Goal: Task Accomplishment & Management: Manage account settings

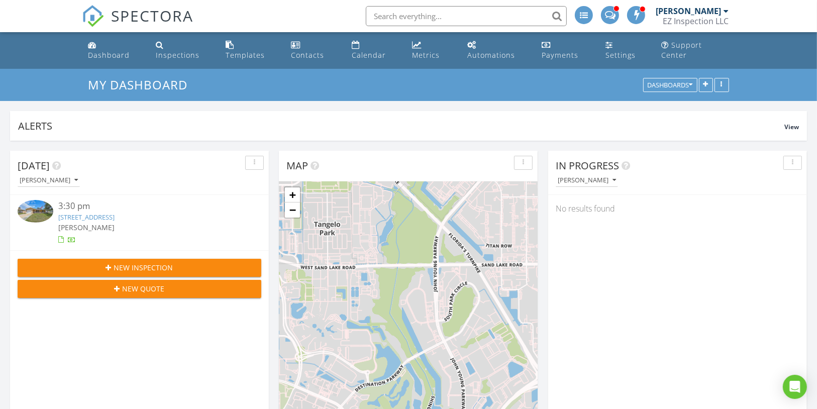
scroll to position [216, 258]
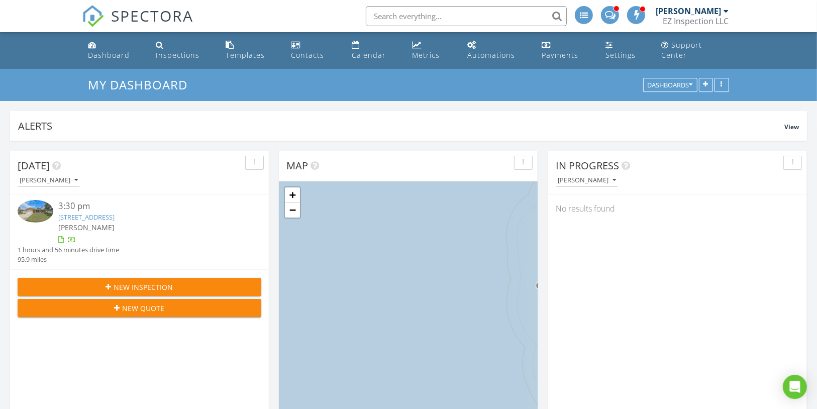
click at [609, 18] on span at bounding box center [610, 14] width 11 height 9
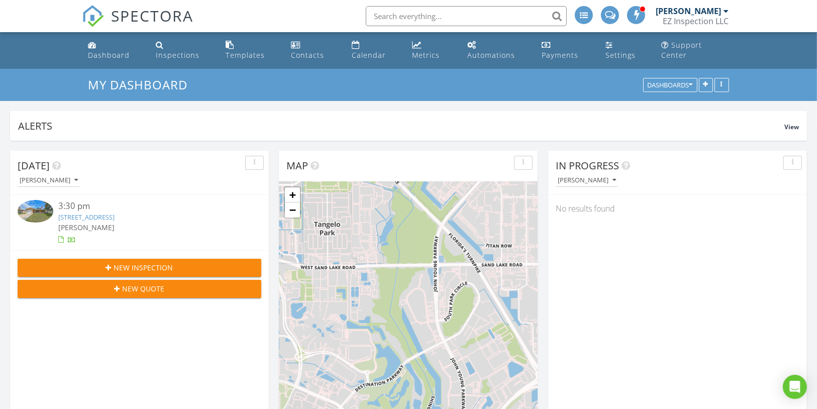
scroll to position [216, 258]
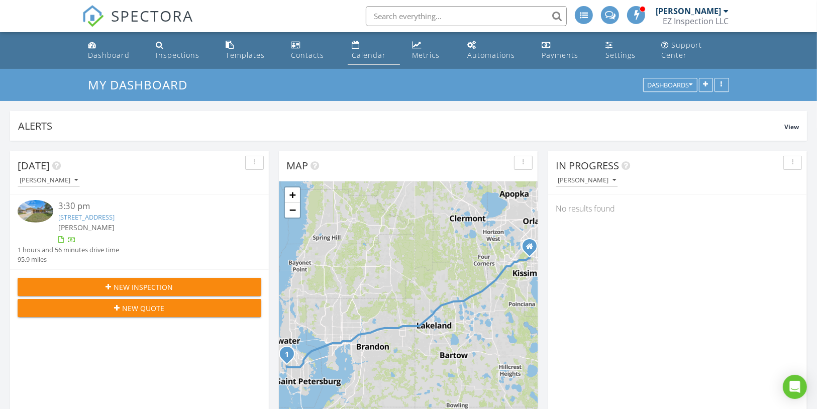
click at [383, 50] on div "Calendar" at bounding box center [369, 55] width 34 height 10
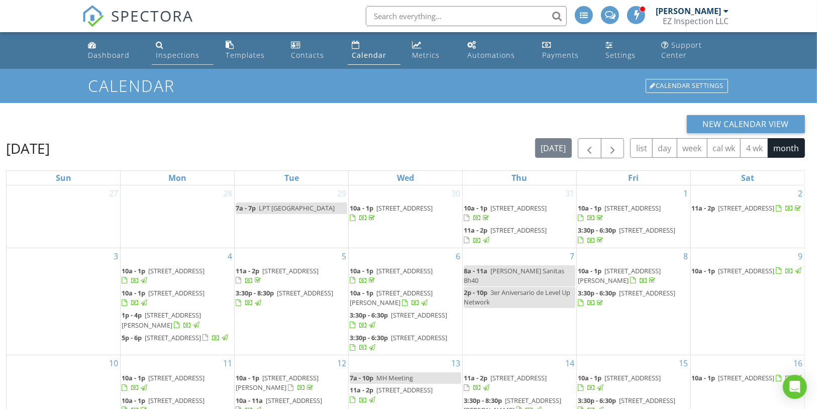
click at [174, 50] on div "Inspections" at bounding box center [178, 55] width 44 height 10
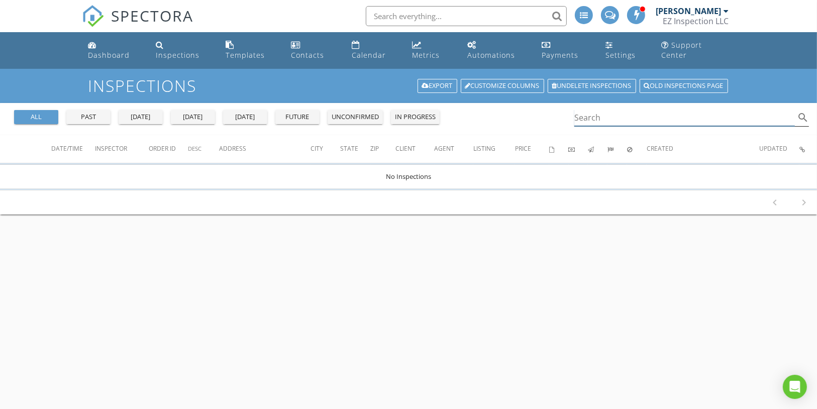
click at [602, 110] on input "Search" at bounding box center [685, 118] width 221 height 17
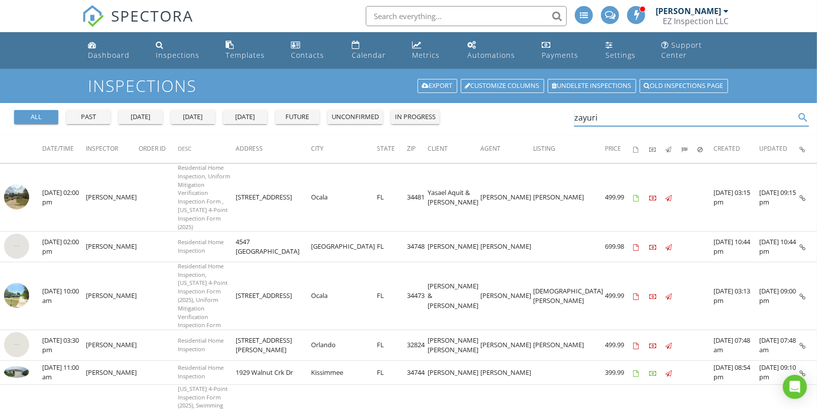
type input "zayuri"
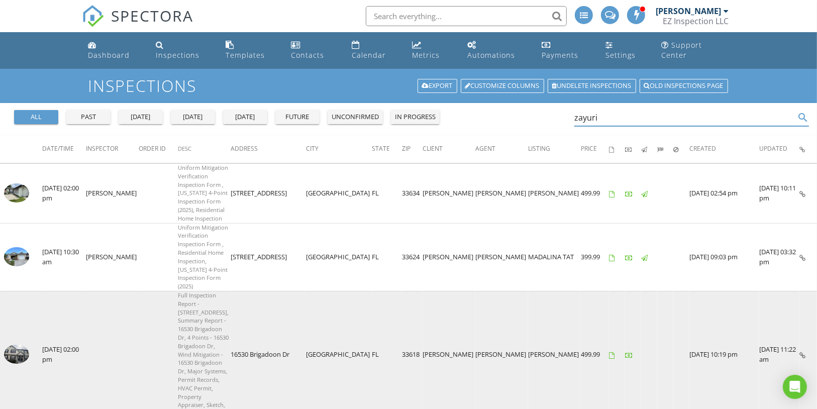
click at [24, 345] on img at bounding box center [16, 354] width 25 height 19
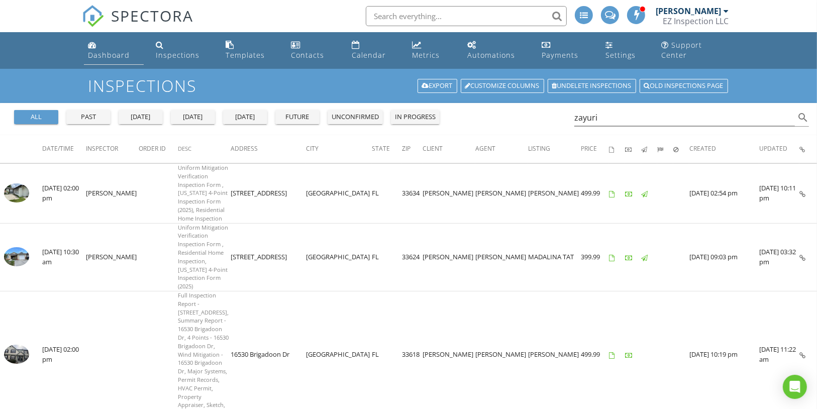
click at [116, 51] on link "Dashboard" at bounding box center [114, 50] width 60 height 29
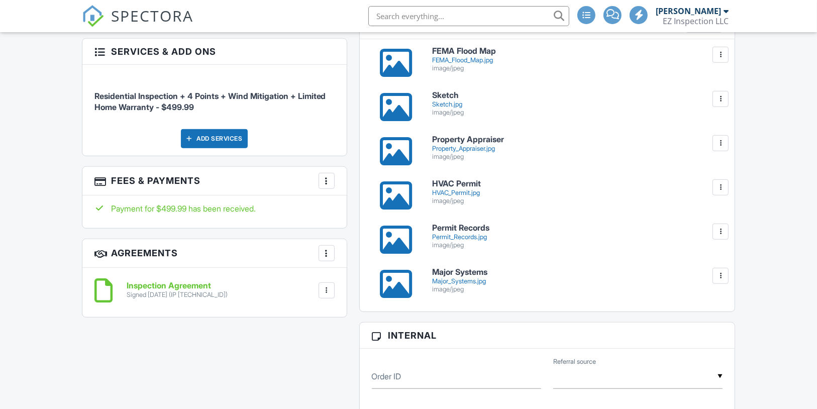
click at [477, 241] on div "Permit_Records.jpg" at bounding box center [577, 237] width 291 height 8
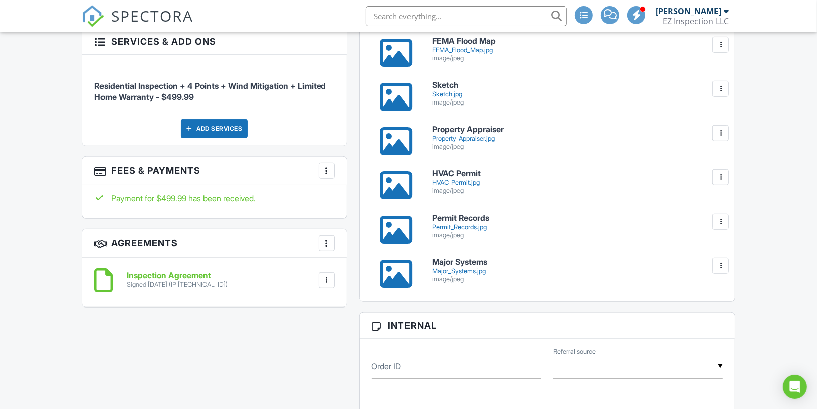
click at [468, 187] on div "HVAC_Permit.jpg" at bounding box center [577, 183] width 291 height 8
click at [468, 275] on div "Major_Systems.jpg" at bounding box center [577, 271] width 291 height 8
click at [480, 187] on div "HVAC_Permit.jpg" at bounding box center [577, 183] width 291 height 8
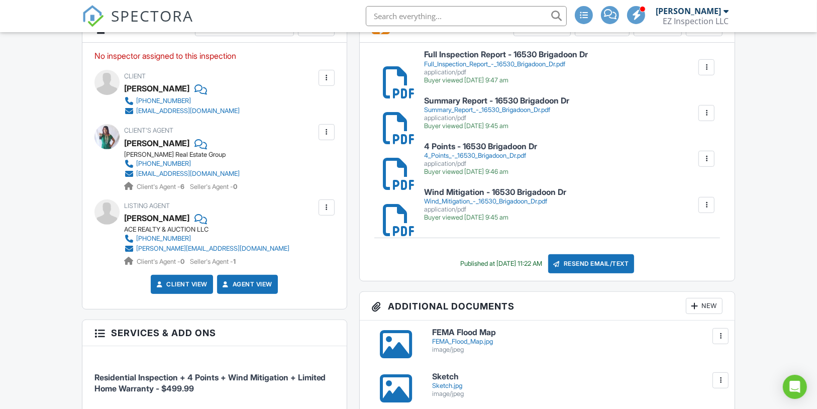
scroll to position [282, 0]
click at [483, 159] on div "4_Points_-_16530_Brigadoon_Dr.pdf" at bounding box center [480, 155] width 113 height 8
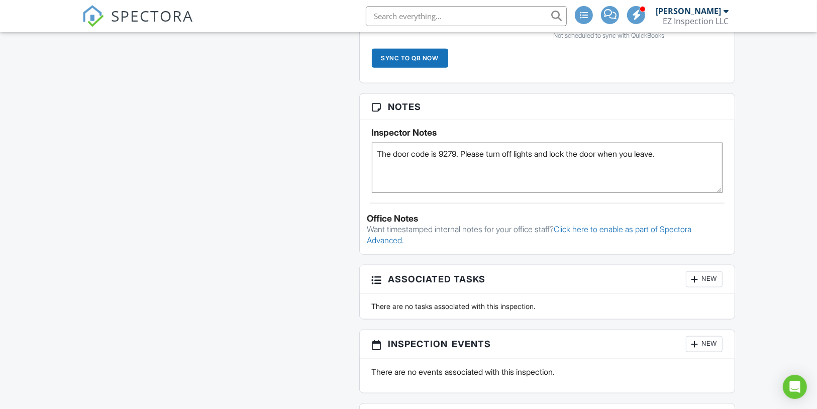
scroll to position [1046, 0]
click at [760, 163] on div "Dashboard Inspections Templates Contacts Calendar Metrics Automations Payments …" at bounding box center [408, 352] width 817 height 2730
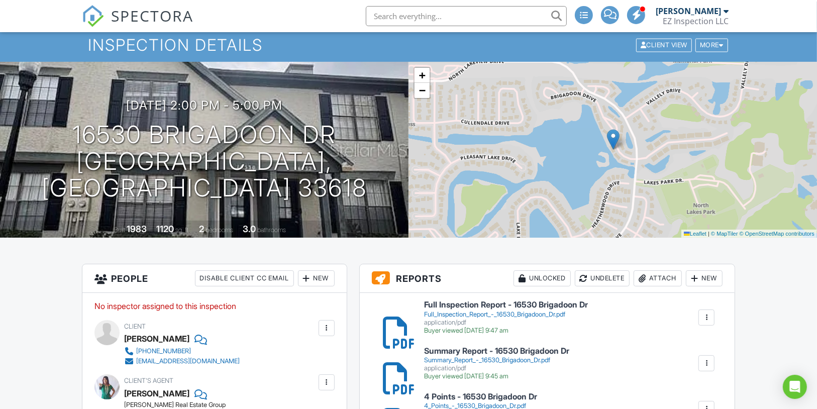
scroll to position [0, 0]
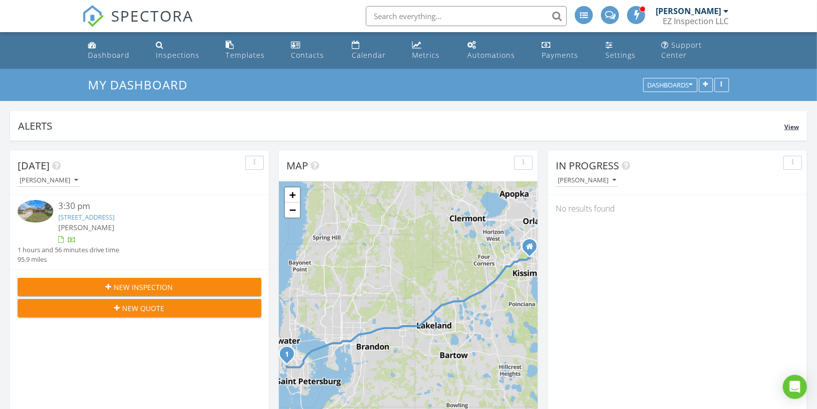
scroll to position [5, 5]
click at [145, 213] on div "8039 83rd St N, Seminole, FL 33777" at bounding box center [149, 218] width 183 height 10
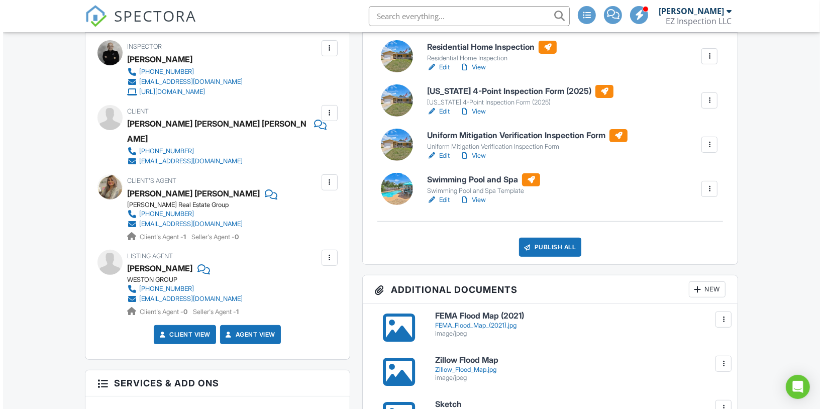
scroll to position [301, 0]
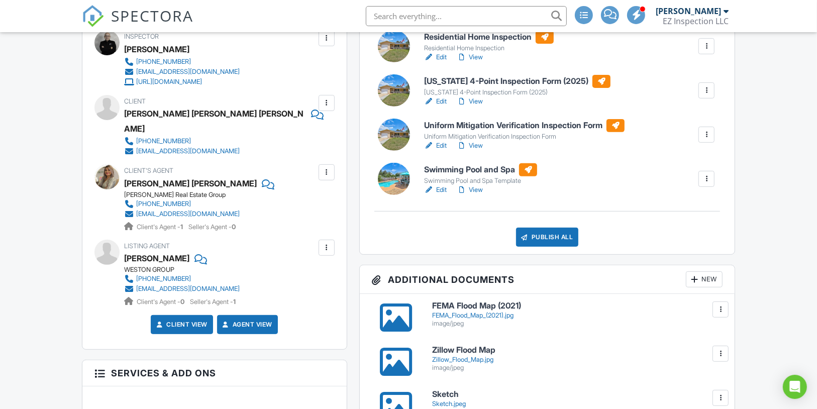
click at [329, 243] on div at bounding box center [327, 248] width 10 height 10
click at [317, 269] on li "Edit" at bounding box center [302, 278] width 51 height 25
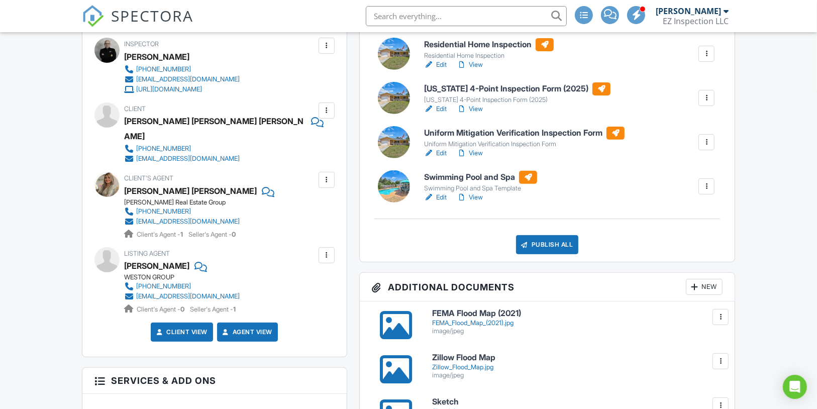
scroll to position [293, 0]
click at [205, 259] on div at bounding box center [200, 266] width 10 height 15
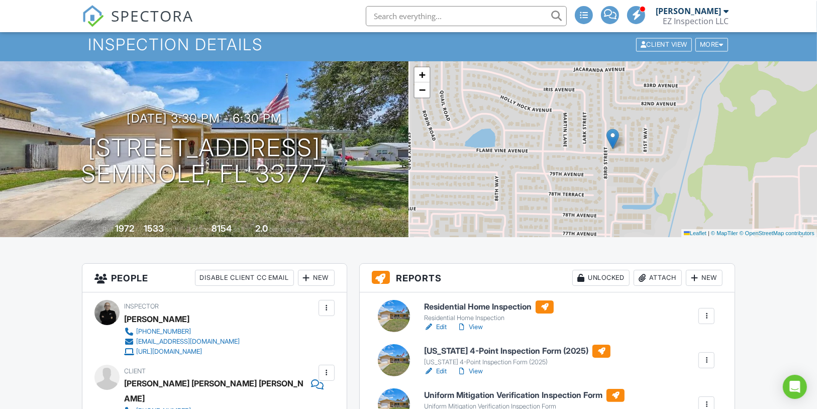
scroll to position [0, 0]
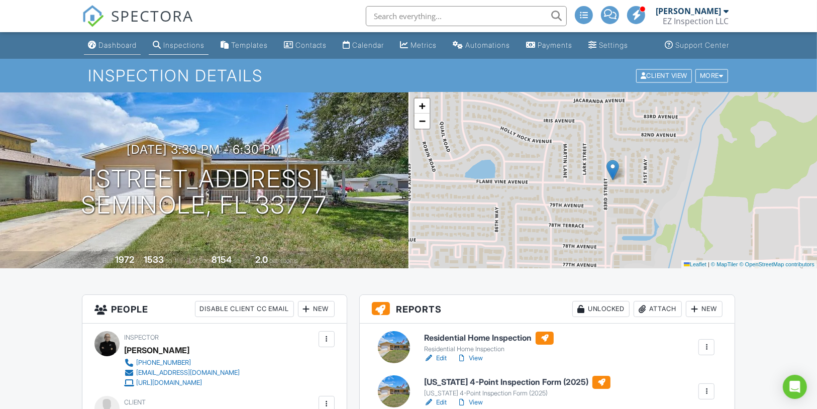
click at [113, 49] on link "Dashboard" at bounding box center [112, 45] width 57 height 19
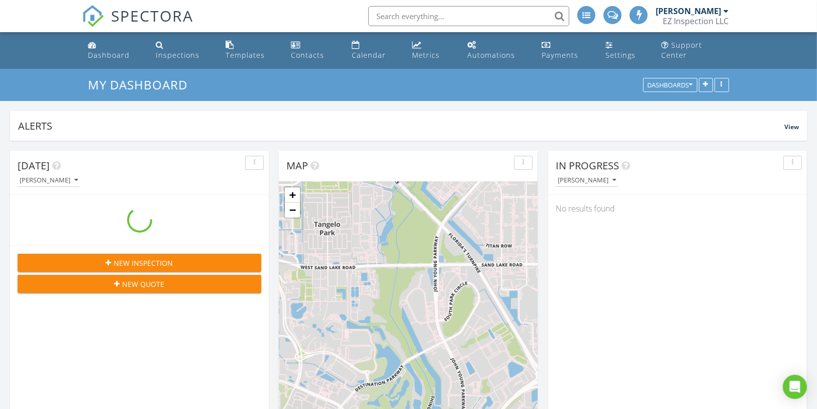
scroll to position [216, 258]
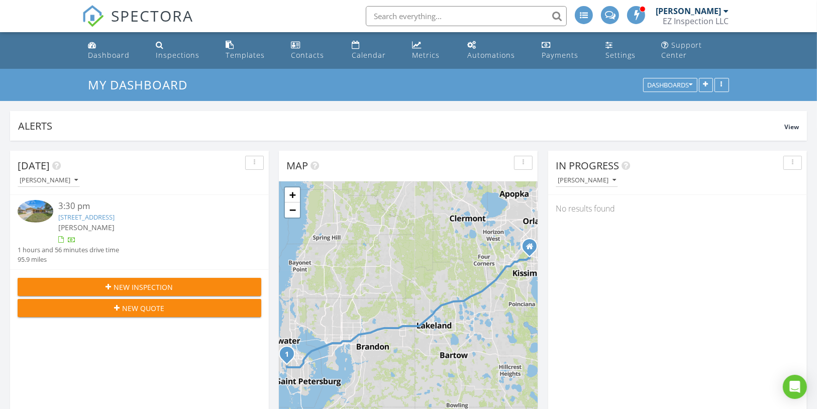
click at [189, 282] on div "New Inspection" at bounding box center [140, 287] width 228 height 11
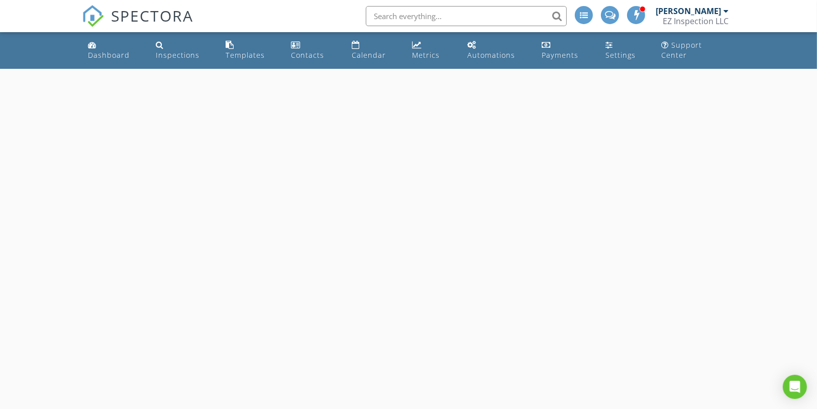
select select "7"
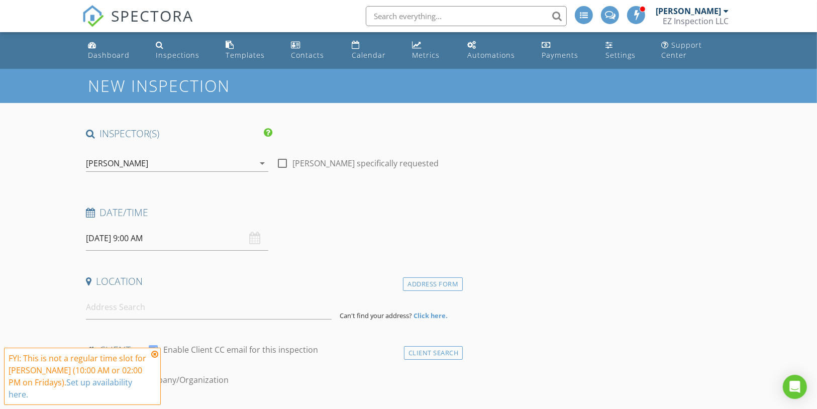
click at [158, 226] on input "[DATE] 9:00 AM" at bounding box center [177, 238] width 182 height 25
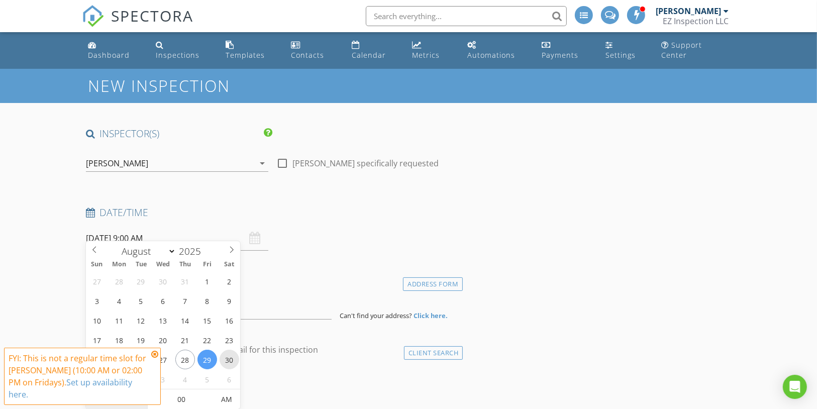
type input "[DATE] 9:00 AM"
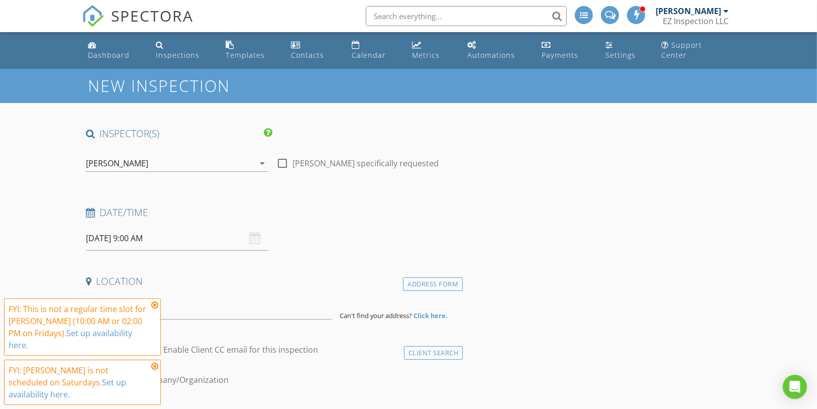
click at [155, 309] on icon at bounding box center [154, 305] width 7 height 8
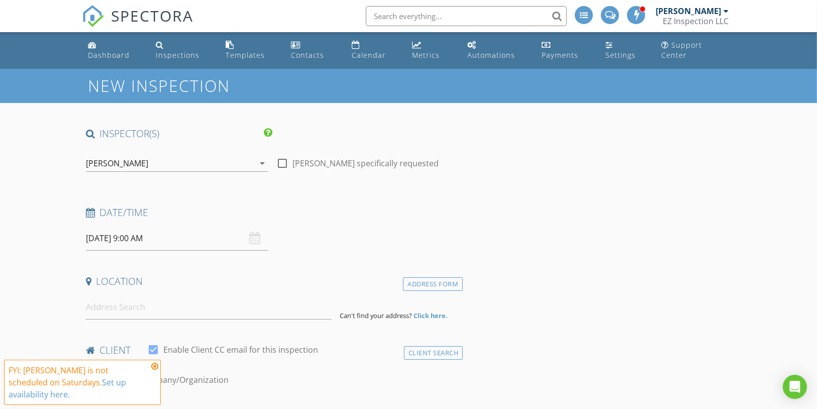
click at [153, 370] on icon at bounding box center [154, 366] width 7 height 8
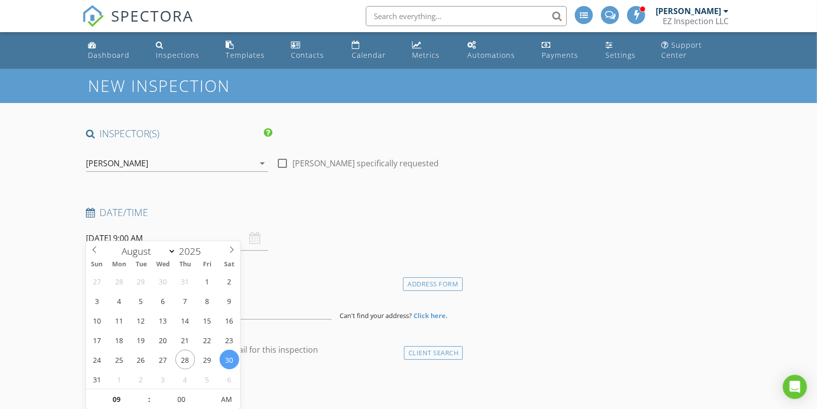
click at [143, 236] on input "[DATE] 9:00 AM" at bounding box center [177, 238] width 182 height 25
type input "10"
type input "[DATE] 10:00 AM"
click at [142, 394] on span at bounding box center [144, 395] width 7 height 10
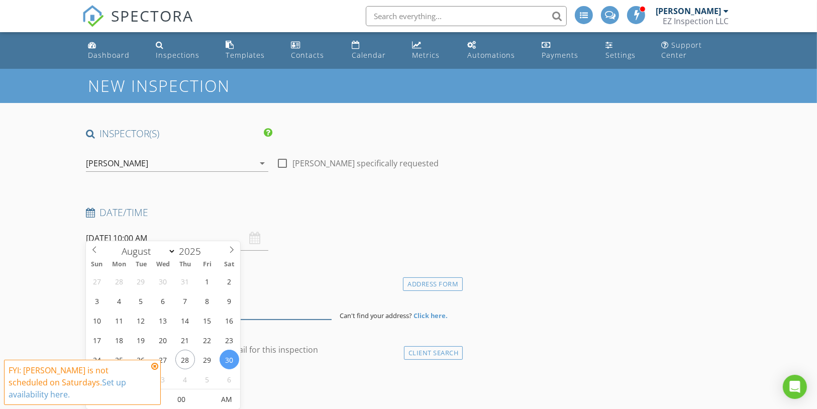
click at [260, 301] on input at bounding box center [209, 307] width 246 height 25
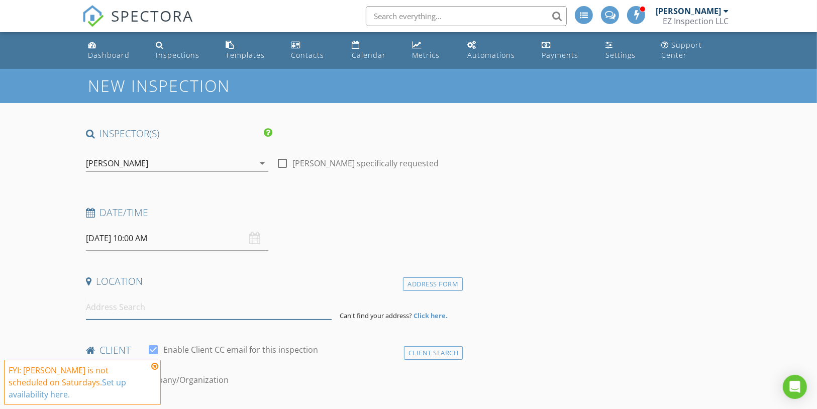
paste input "11312 Haskell Drive, Clermont 34711"
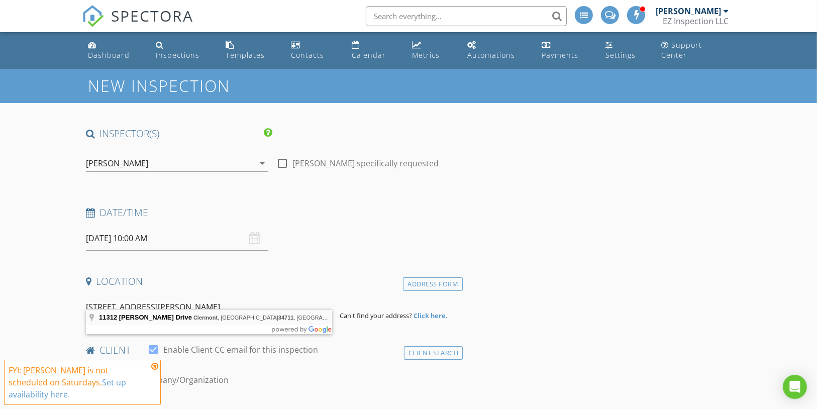
type input "11312 Haskell Drive, Clermont, FL 34711, USA"
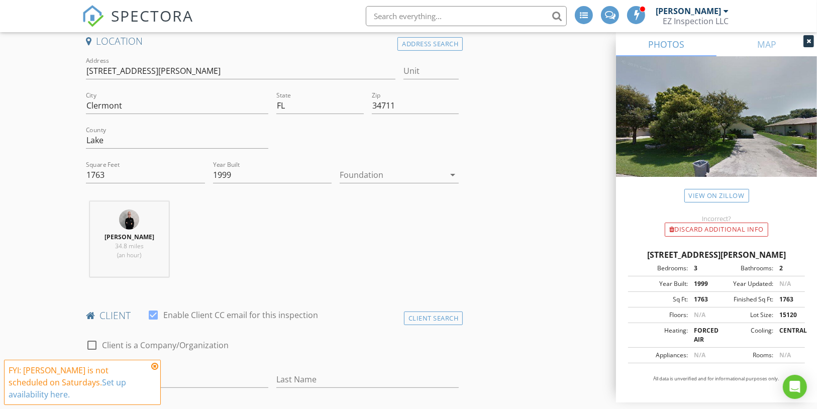
scroll to position [241, 0]
click at [156, 370] on icon at bounding box center [154, 366] width 7 height 8
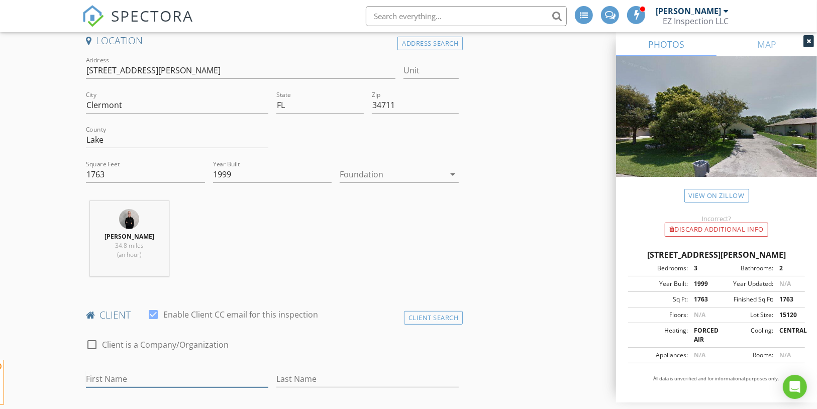
click at [155, 371] on input "First Name" at bounding box center [177, 379] width 182 height 17
paste input "[PERSON_NAME]"
type input "[PERSON_NAME]"
click at [297, 371] on input "Last Name" at bounding box center [367, 379] width 182 height 17
paste input "[PERSON_NAME]"
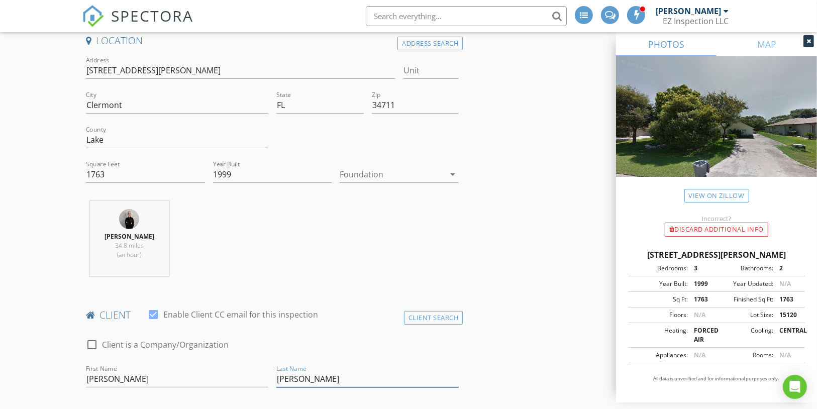
type input "Garcia"
drag, startPoint x: 120, startPoint y: 366, endPoint x: 173, endPoint y: 363, distance: 53.9
click at [173, 371] on input "Jonathan Garcia" at bounding box center [177, 379] width 182 height 17
type input "Jonathan"
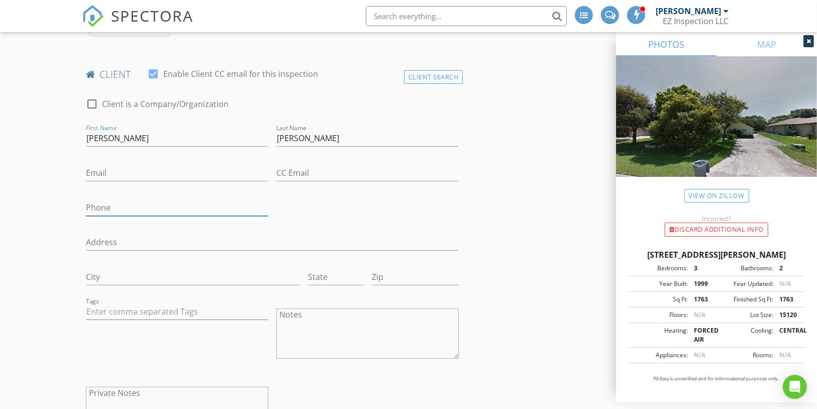
click at [124, 200] on input "Phone" at bounding box center [177, 208] width 182 height 17
paste input "571-617-8171"
type input "571-617-8171"
click at [124, 164] on input "Email" at bounding box center [177, 172] width 182 height 17
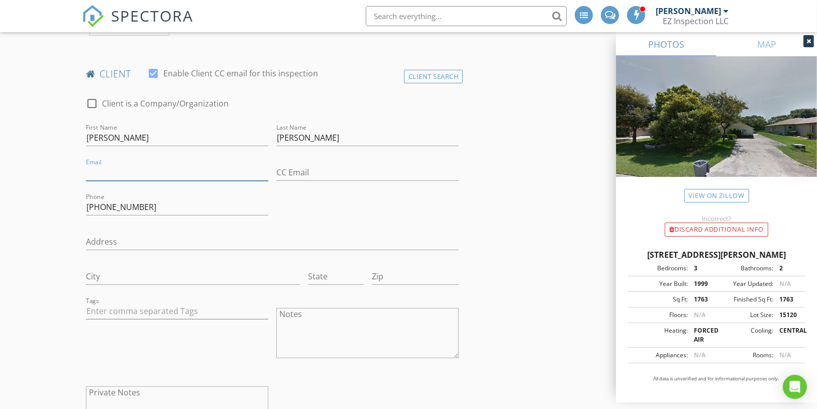
paste input "j.c.garcia@edsservicesolutions.com"
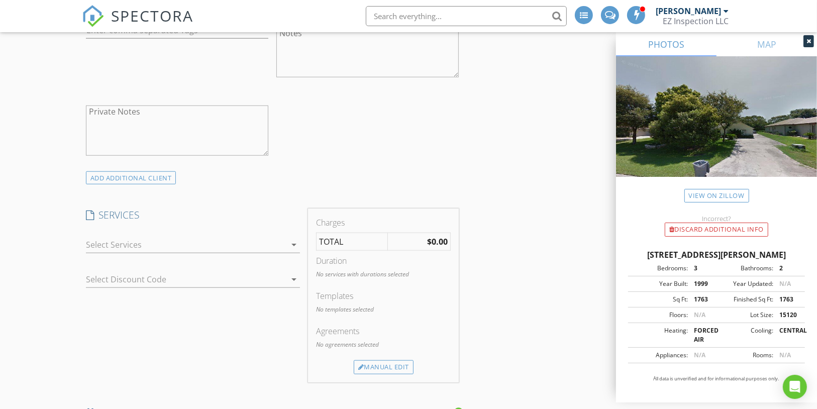
scroll to position [764, 0]
type input "j.c.garcia@edsservicesolutions.com"
click at [254, 236] on div at bounding box center [186, 244] width 201 height 16
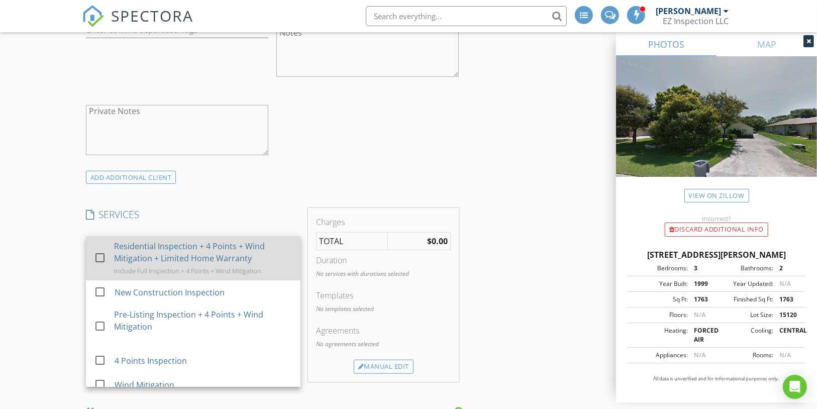
click at [244, 250] on div "Residential Inspection + 4 Points + Wind Mitigation + Limited Home Warranty" at bounding box center [203, 252] width 178 height 24
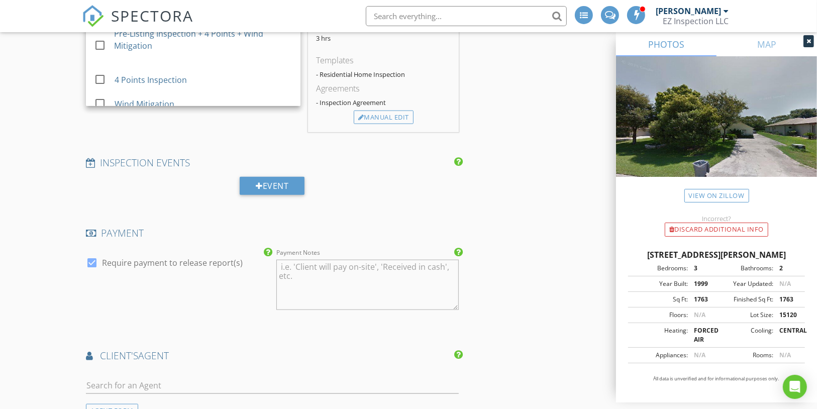
scroll to position [1045, 0]
click at [145, 377] on input "text" at bounding box center [272, 385] width 373 height 17
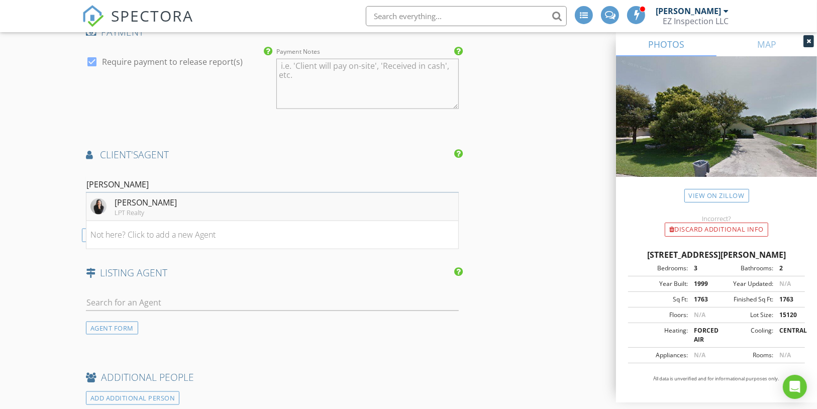
type input "celeste"
click at [142, 209] on div "LPT Realty" at bounding box center [146, 213] width 62 height 8
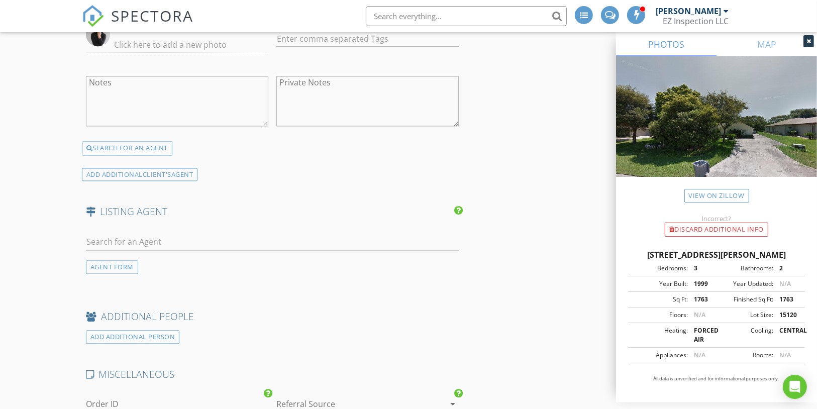
scroll to position [1567, 0]
click at [102, 260] on div "AGENT FORM" at bounding box center [112, 267] width 52 height 14
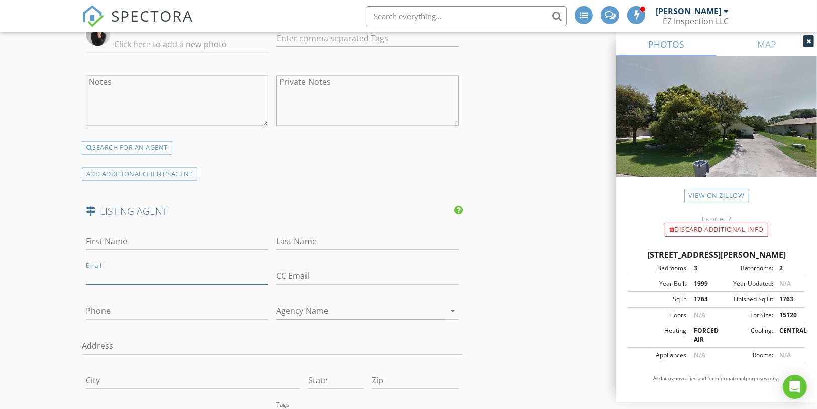
click at [104, 268] on input "Email" at bounding box center [177, 276] width 182 height 17
paste input "broker@hutteam.com"
type input "broker@hutteam.com"
click at [93, 234] on input "First Name" at bounding box center [177, 242] width 182 height 17
paste input "Daniel Hut"
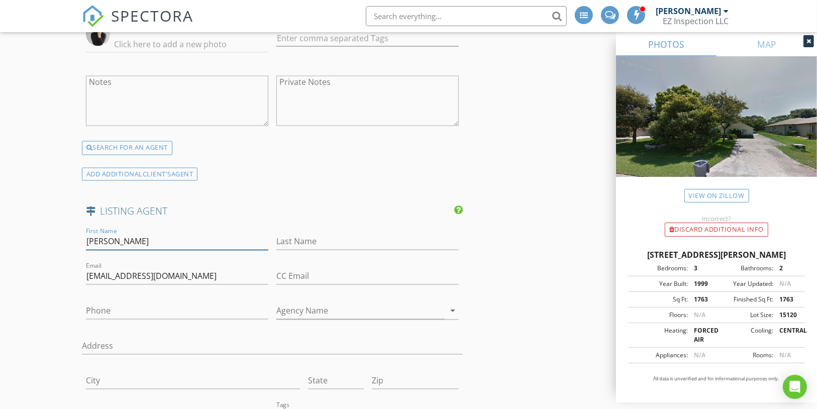
type input "Daniel Hut"
click at [299, 234] on input "Last Name" at bounding box center [367, 242] width 182 height 17
paste input "Daniel Hut"
type input "Hut"
click at [110, 234] on input "Daniel Hut" at bounding box center [177, 242] width 182 height 17
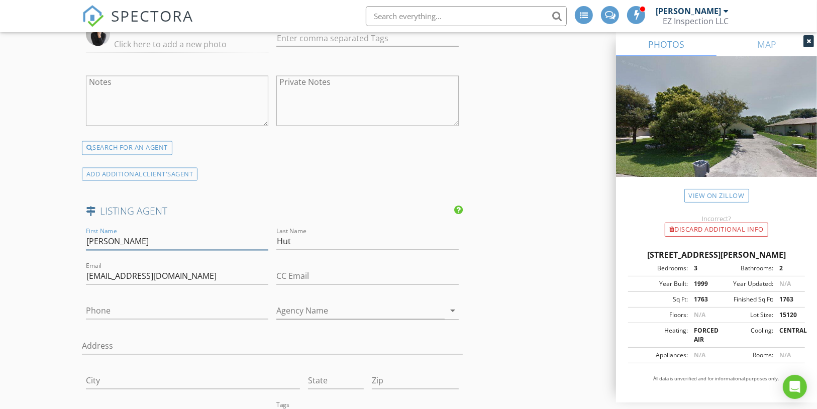
click at [113, 234] on input "Daniel Hut" at bounding box center [177, 242] width 182 height 17
type input "Daniel"
click at [117, 303] on input "Phone" at bounding box center [177, 311] width 182 height 17
paste input "863-400-6090"
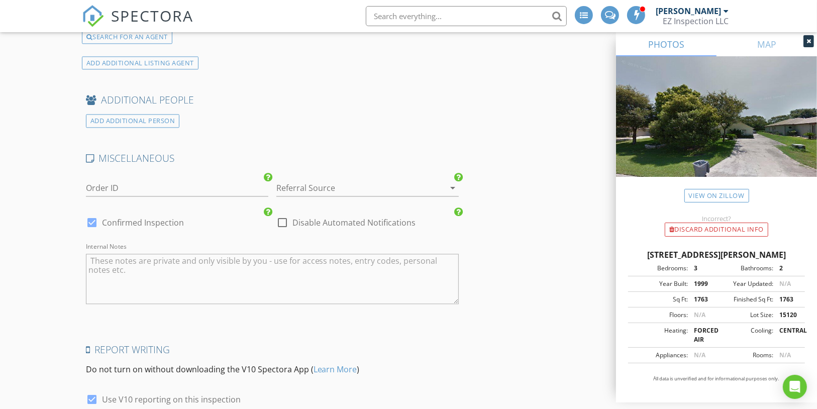
type input "863-400-6090"
click at [94, 214] on div at bounding box center [91, 222] width 17 height 17
checkbox input "false"
checkbox input "true"
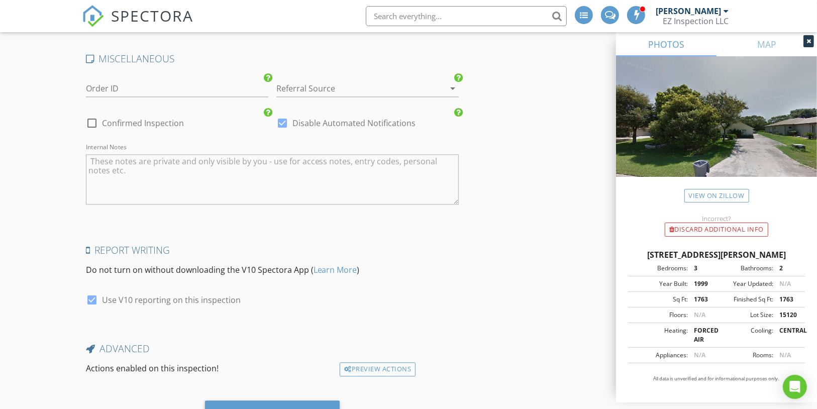
scroll to position [2181, 0]
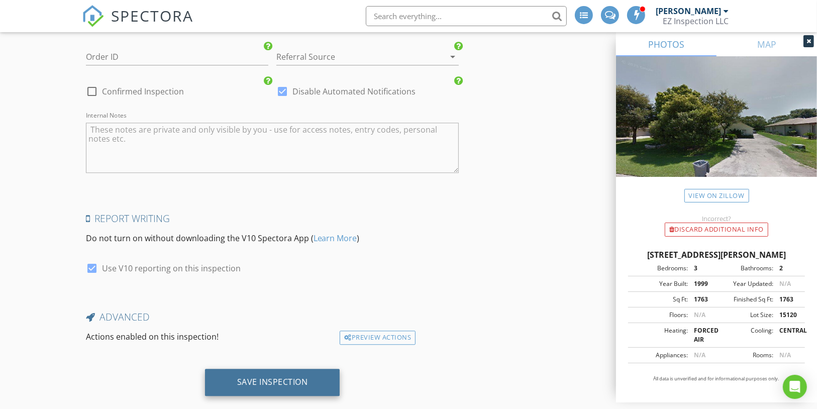
click at [282, 369] on div "Save Inspection" at bounding box center [272, 382] width 135 height 27
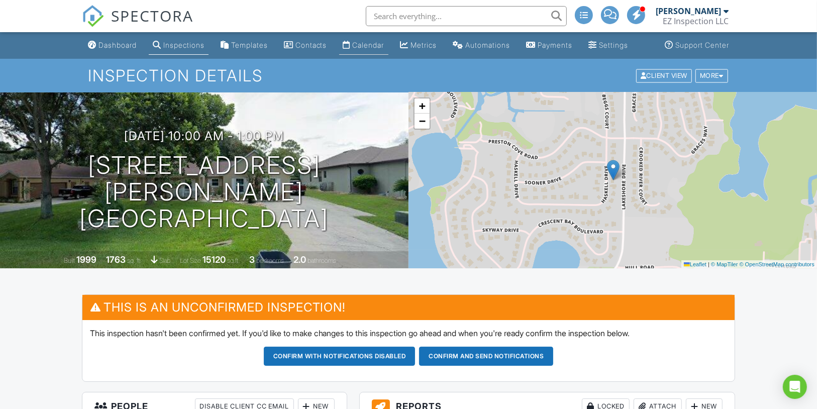
click at [381, 55] on link "Calendar" at bounding box center [363, 45] width 49 height 19
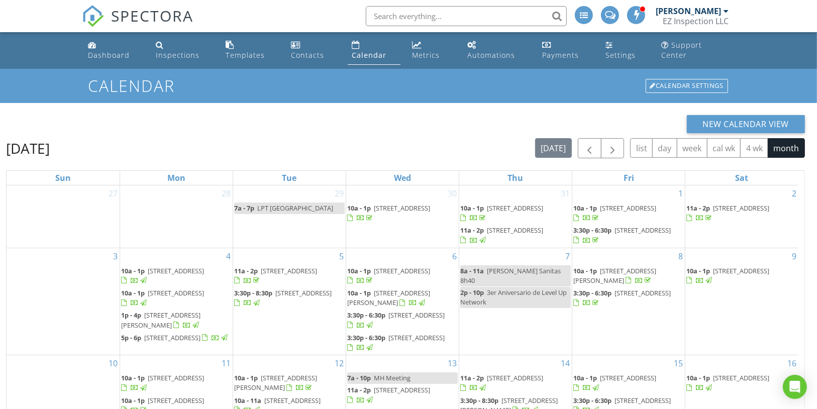
scroll to position [204, 0]
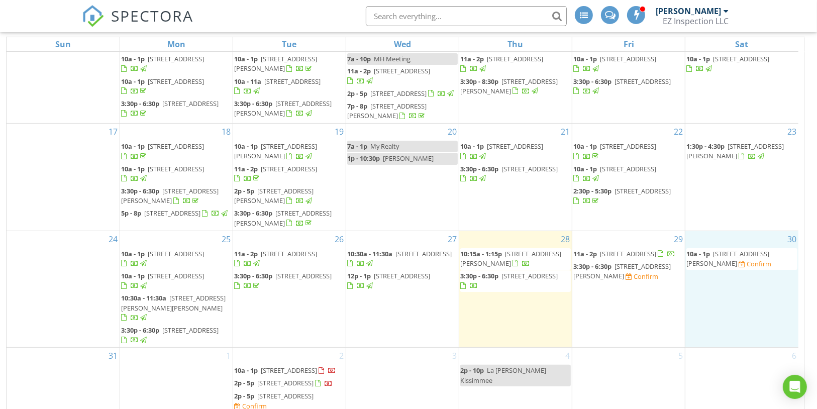
click at [752, 270] on div "30 10a - 1p [STREET_ADDRESS][PERSON_NAME] Confirm" at bounding box center [742, 289] width 113 height 117
click at [537, 271] on span "8039 83rd St N, Seminole 33777" at bounding box center [530, 275] width 56 height 9
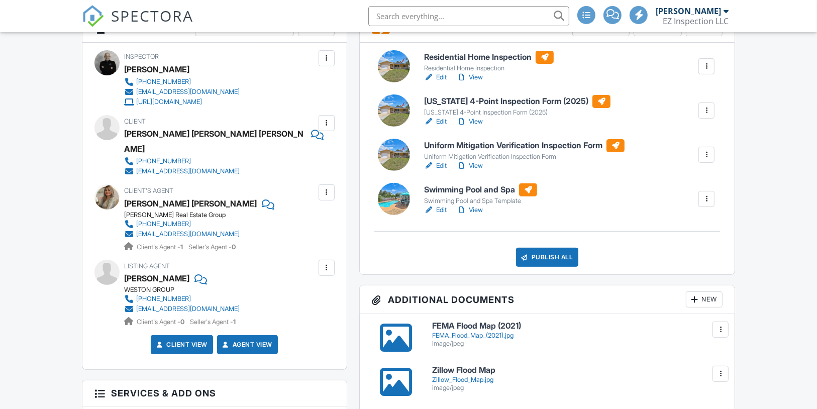
scroll to position [291, 0]
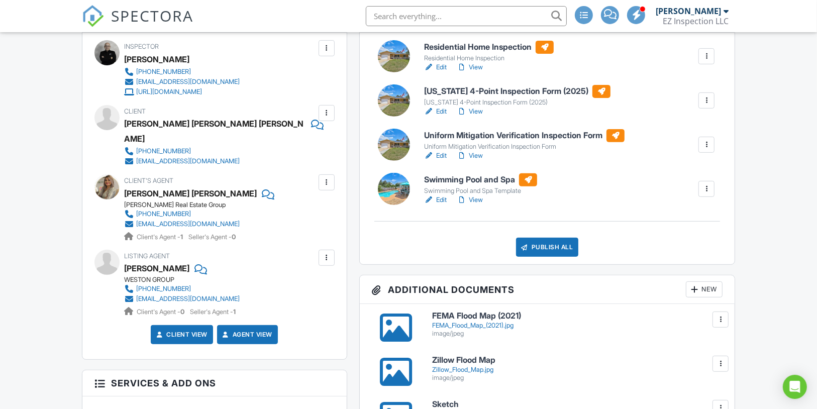
click at [444, 161] on link "Edit" at bounding box center [435, 156] width 23 height 10
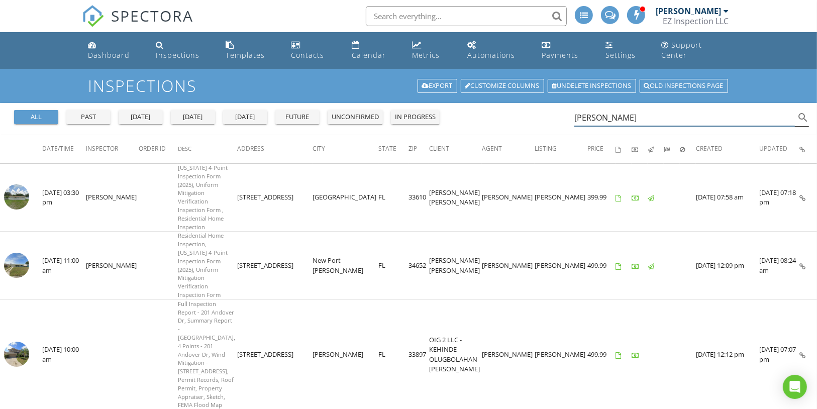
click at [583, 110] on input "[PERSON_NAME]" at bounding box center [685, 118] width 221 height 17
type input "carolina luna"
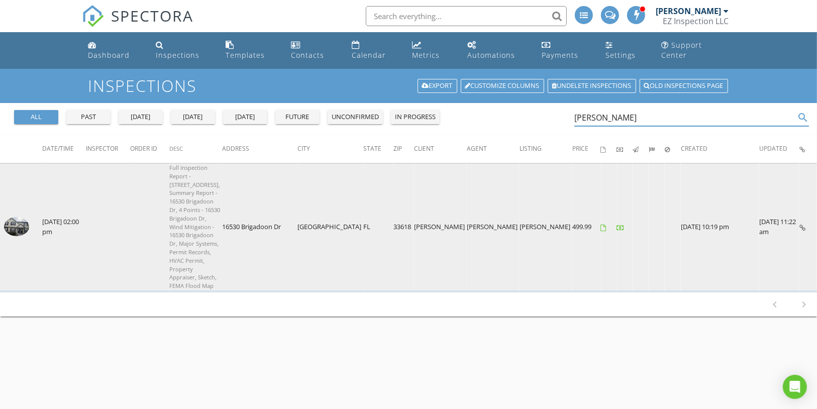
click at [21, 217] on img at bounding box center [16, 226] width 25 height 19
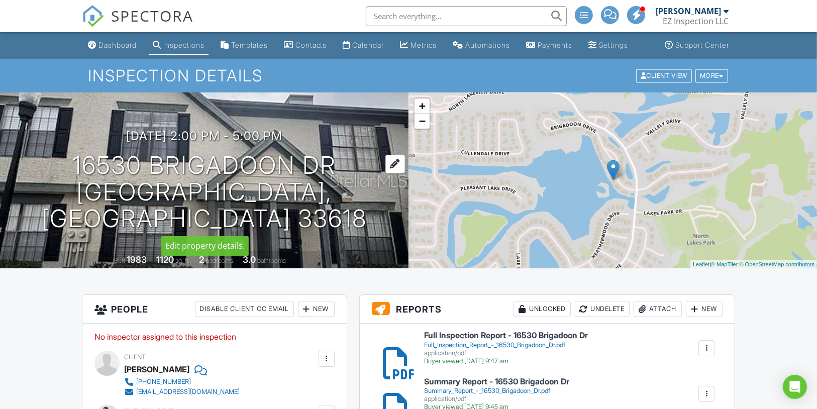
click at [276, 196] on h1 "16530 Brigadoon Dr [GEOGRAPHIC_DATA], [GEOGRAPHIC_DATA] 33618" at bounding box center [204, 191] width 377 height 79
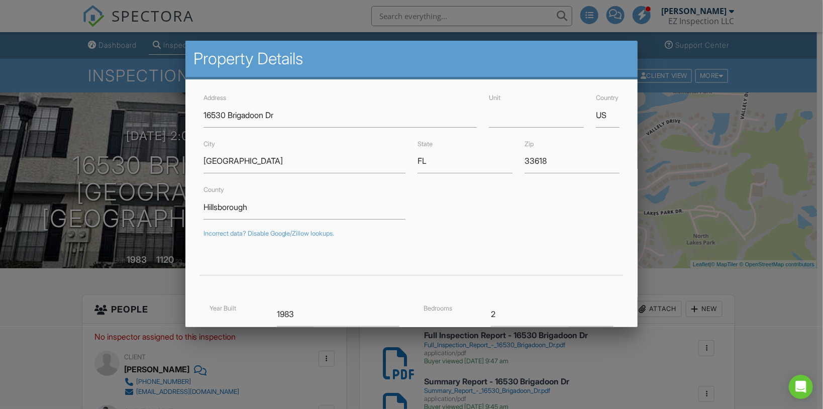
click at [697, 301] on div at bounding box center [411, 206] width 823 height 512
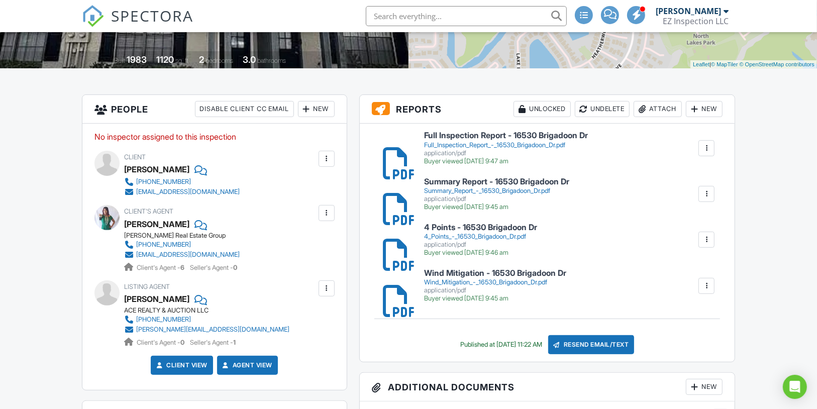
scroll to position [201, 0]
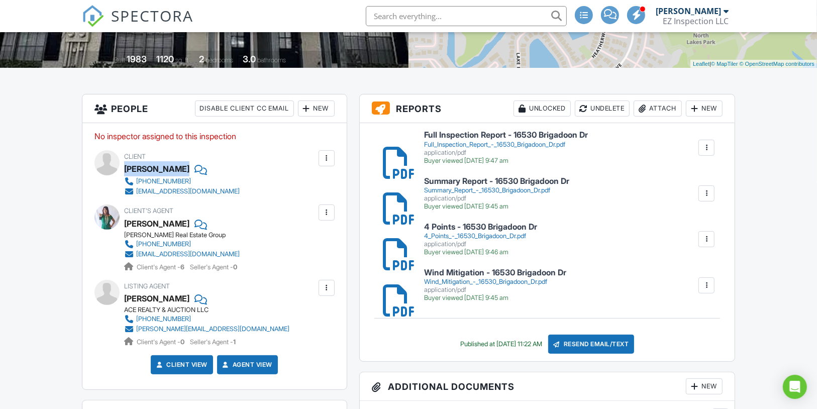
drag, startPoint x: 240, startPoint y: 178, endPoint x: 289, endPoint y: 172, distance: 48.6
click at [126, 181] on div "Client Carolina Luna 813-203-3575 lunacarolina1821@gmail.com" at bounding box center [206, 173] width 164 height 46
copy div "Carolina Luna"
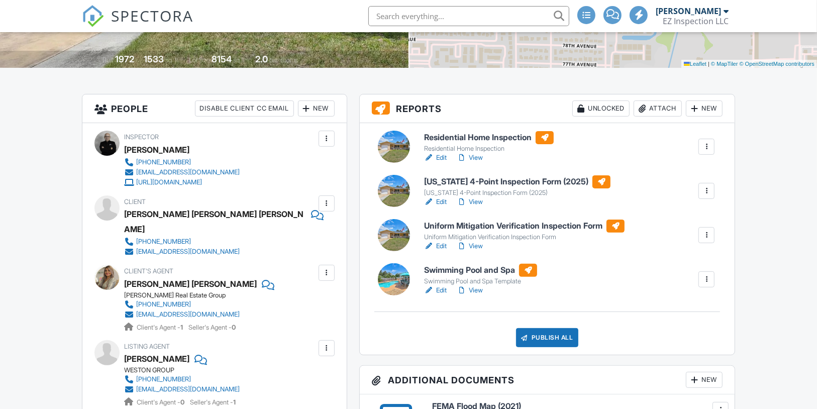
click at [438, 163] on link "Edit" at bounding box center [435, 158] width 23 height 10
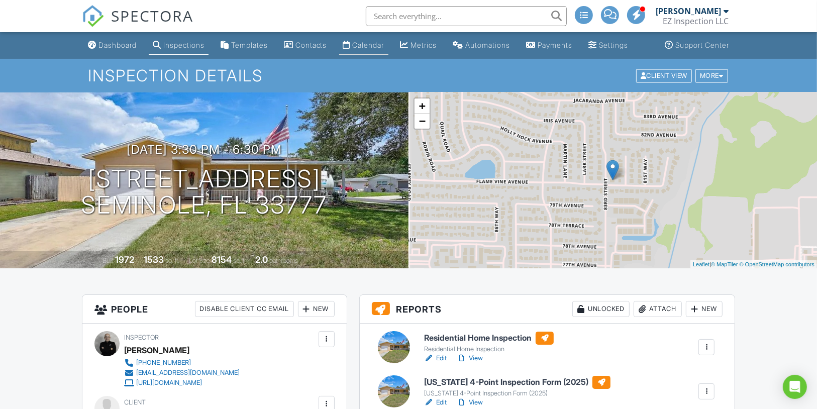
click at [377, 49] on div "Calendar" at bounding box center [369, 45] width 32 height 9
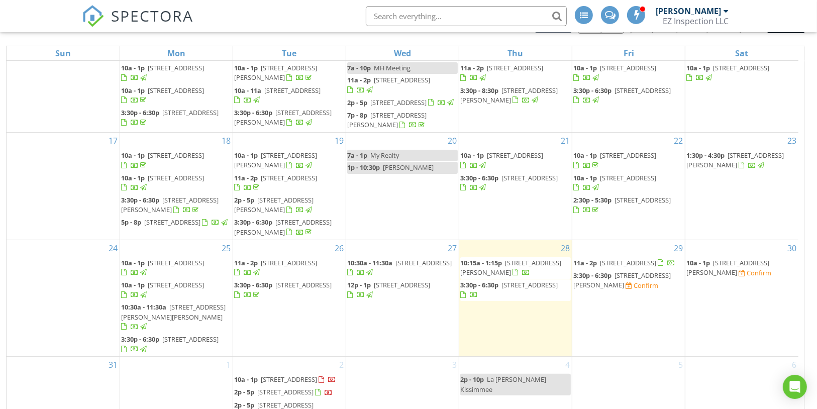
scroll to position [134, 0]
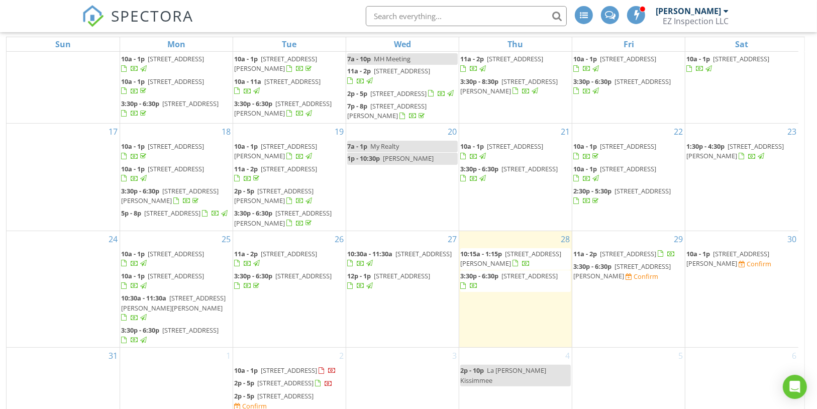
click at [655, 262] on span "[STREET_ADDRESS][PERSON_NAME]" at bounding box center [623, 271] width 98 height 19
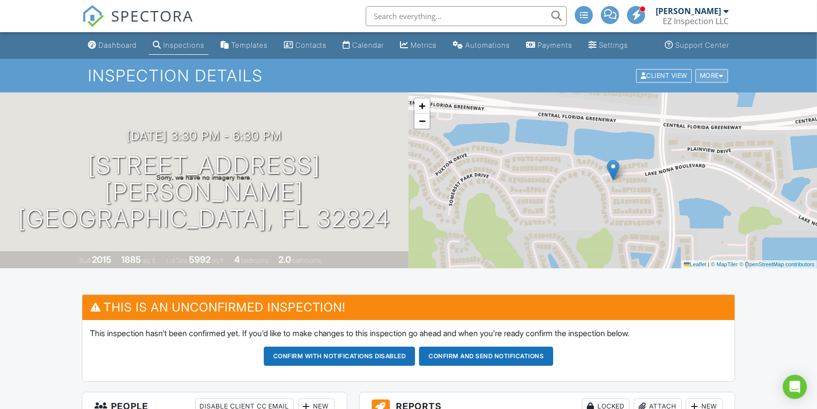
click at [716, 82] on div "More" at bounding box center [712, 76] width 33 height 14
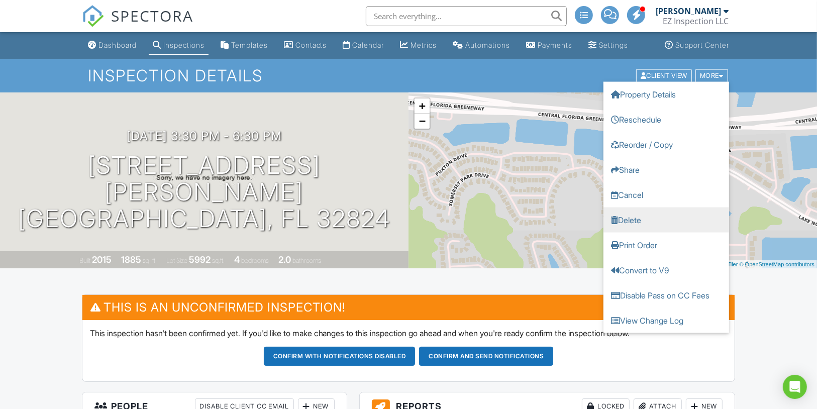
click at [646, 230] on link "Delete" at bounding box center [667, 219] width 126 height 25
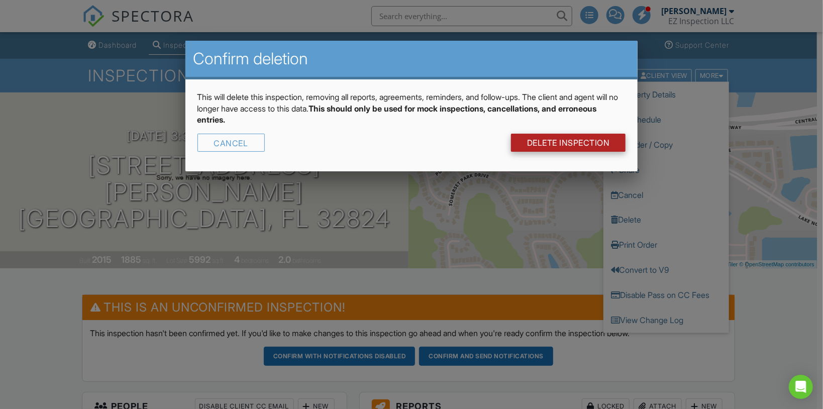
click at [561, 146] on link "DELETE Inspection" at bounding box center [568, 143] width 115 height 18
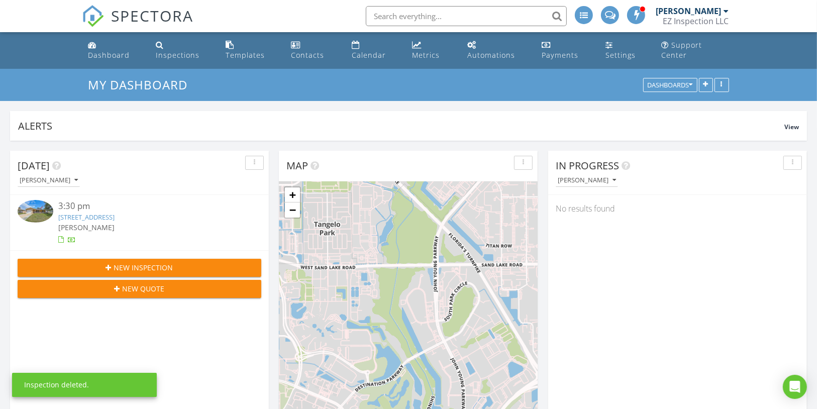
scroll to position [216, 258]
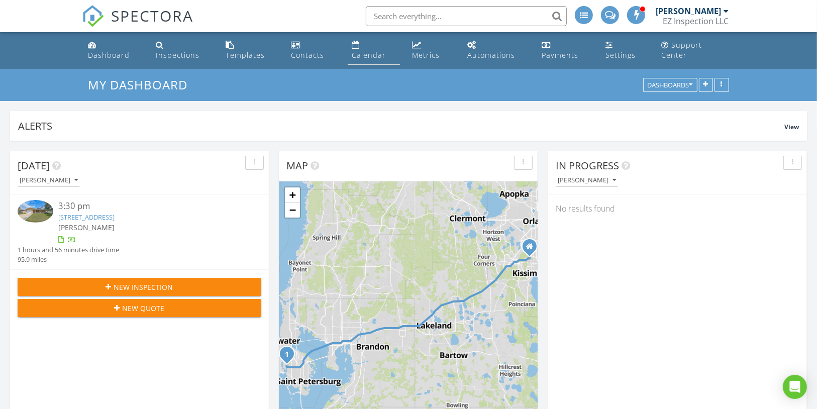
click at [376, 50] on div "Calendar" at bounding box center [369, 55] width 34 height 10
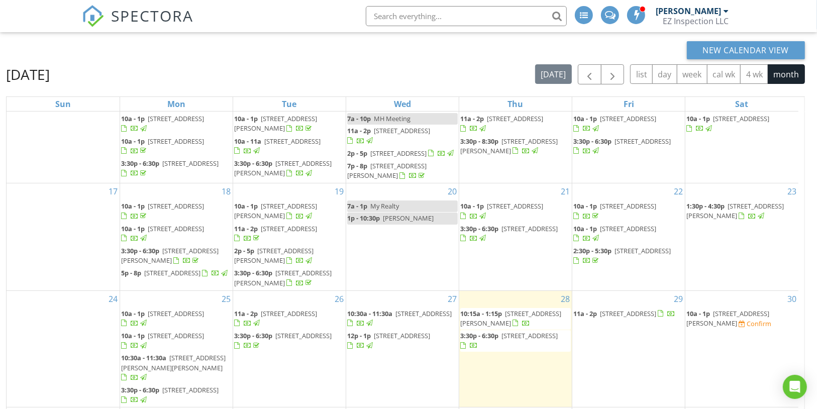
scroll to position [74, 0]
click at [730, 309] on span "11312 Haskell Dr, Clermont 34711" at bounding box center [728, 318] width 83 height 19
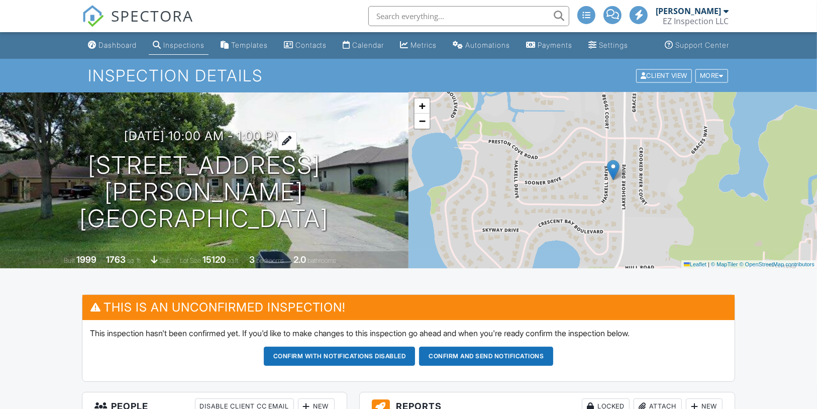
click at [189, 143] on h3 "08/30/2025 10:00 am - 1:00 pm" at bounding box center [205, 136] width 160 height 14
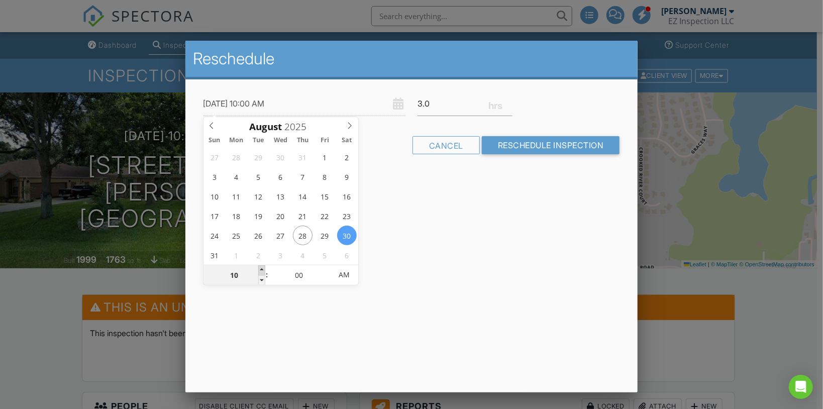
type input "08/30/2025 11:00 AM"
type input "11"
click at [260, 270] on span at bounding box center [261, 270] width 7 height 10
type input "08/30/2025 12:00 PM"
type input "12"
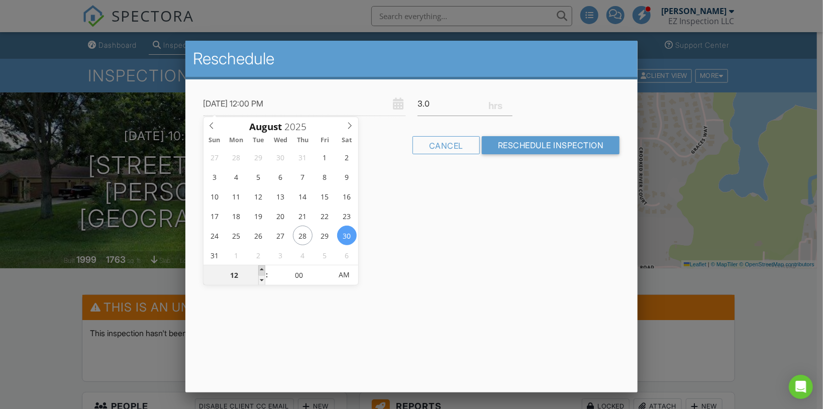
click at [260, 270] on span at bounding box center [261, 270] width 7 height 10
type input "08/30/2025 1:00 PM"
type input "01"
click at [260, 270] on span at bounding box center [261, 270] width 7 height 10
type input "08/30/2025 2:00 PM"
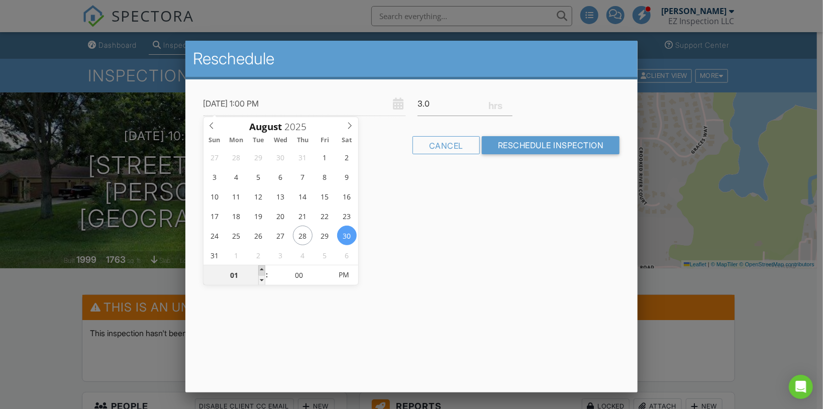
type input "02"
click at [260, 270] on span at bounding box center [261, 270] width 7 height 10
type input "08/30/2025 3:00 PM"
type input "03"
click at [260, 270] on span at bounding box center [261, 270] width 7 height 10
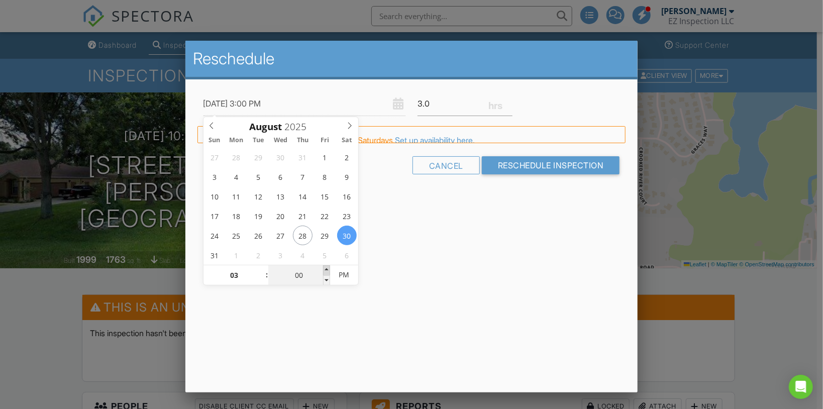
type input "08/30/2025 3:05 PM"
type input "05"
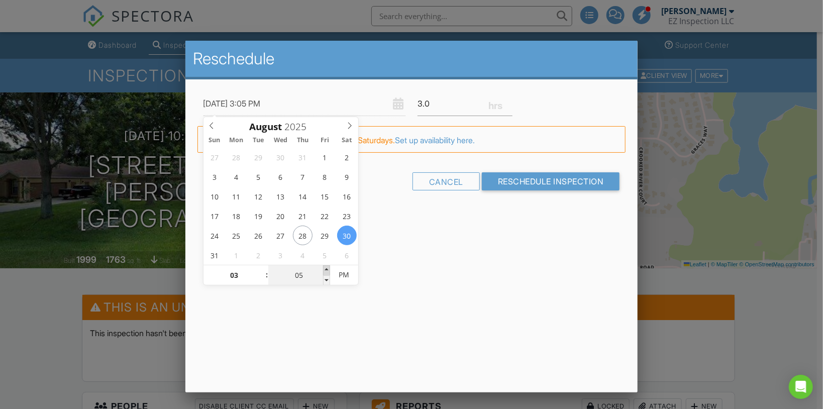
click at [324, 268] on span at bounding box center [326, 270] width 7 height 10
type input "08/30/2025 3:10 PM"
type input "10"
click at [324, 268] on span at bounding box center [326, 270] width 7 height 10
type input "08/30/2025 3:15 PM"
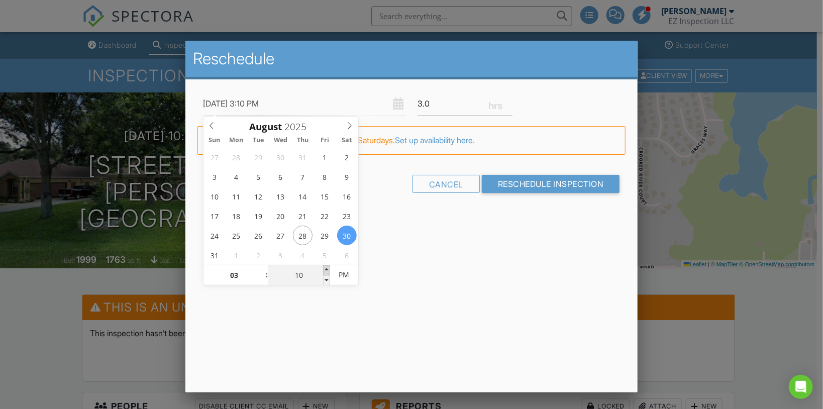
type input "15"
click at [324, 268] on span at bounding box center [326, 270] width 7 height 10
type input "08/30/2025 3:20 PM"
type input "20"
click at [324, 268] on span at bounding box center [326, 270] width 7 height 10
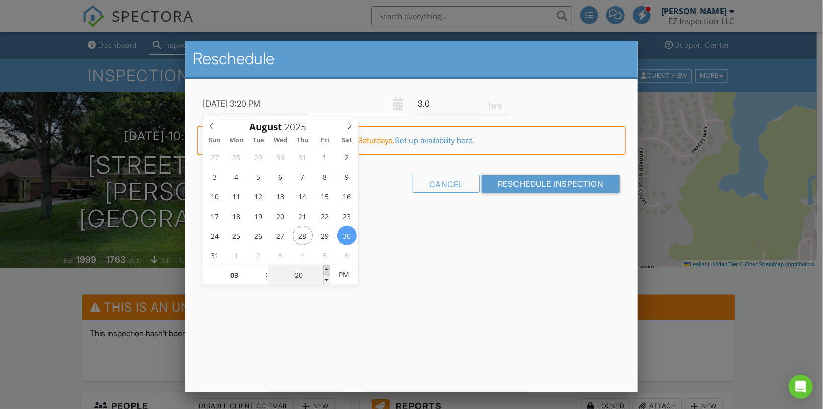
type input "08/30/2025 3:25 PM"
type input "25"
click at [324, 268] on span at bounding box center [326, 270] width 7 height 10
type input "08/30/2025 3:30 PM"
type input "30"
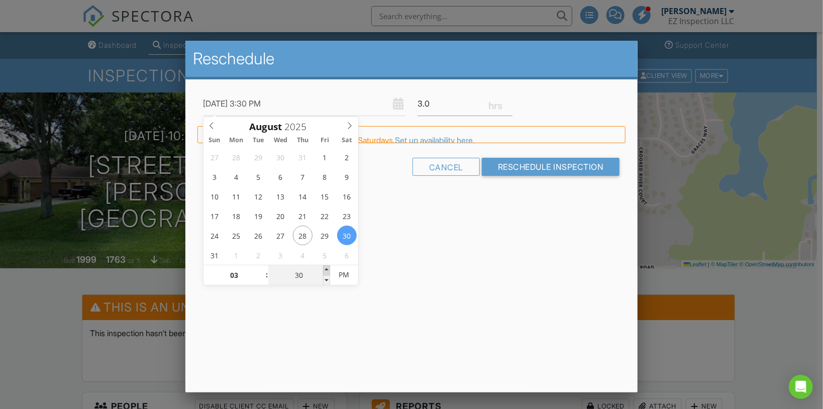
click at [324, 268] on span at bounding box center [326, 270] width 7 height 10
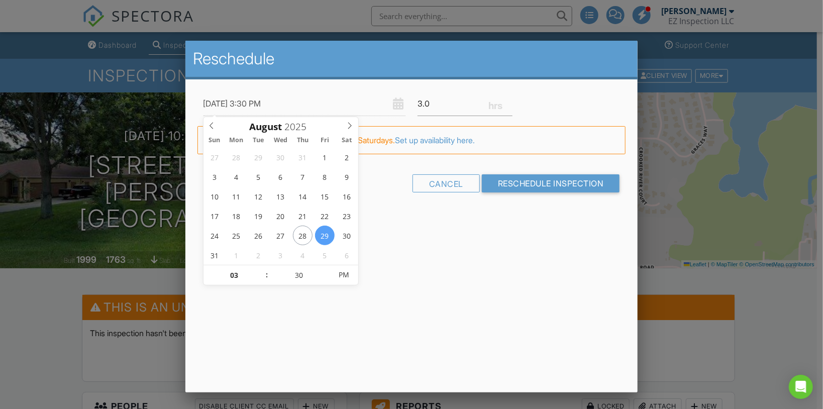
type input "08/29/2025 3:30 PM"
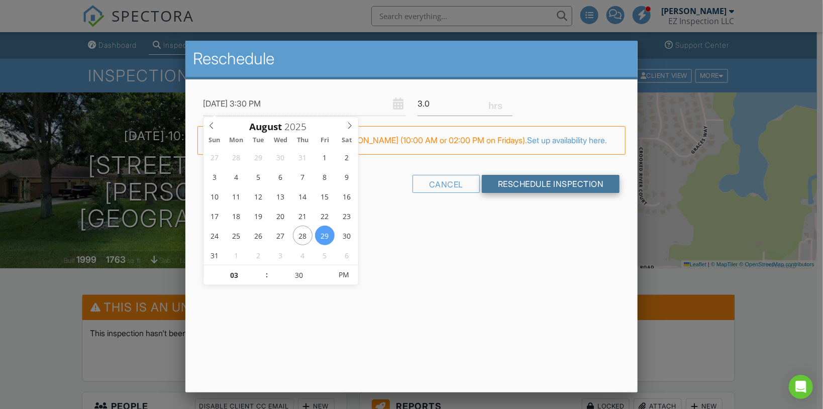
click at [557, 193] on input "Reschedule Inspection" at bounding box center [551, 184] width 138 height 18
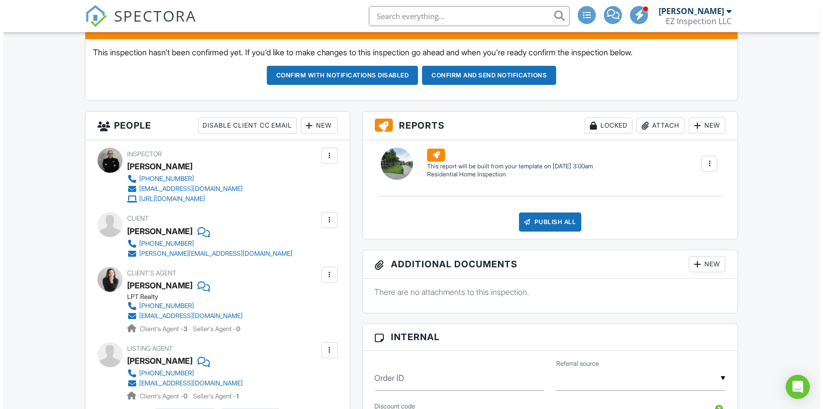
scroll to position [282, 0]
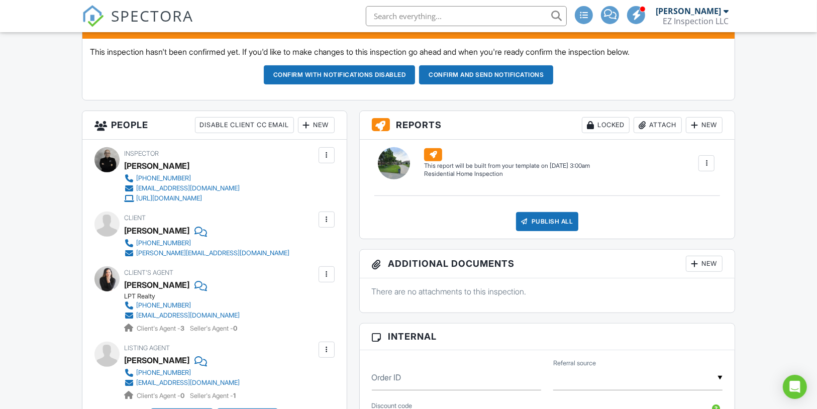
click at [691, 129] on div at bounding box center [695, 125] width 10 height 10
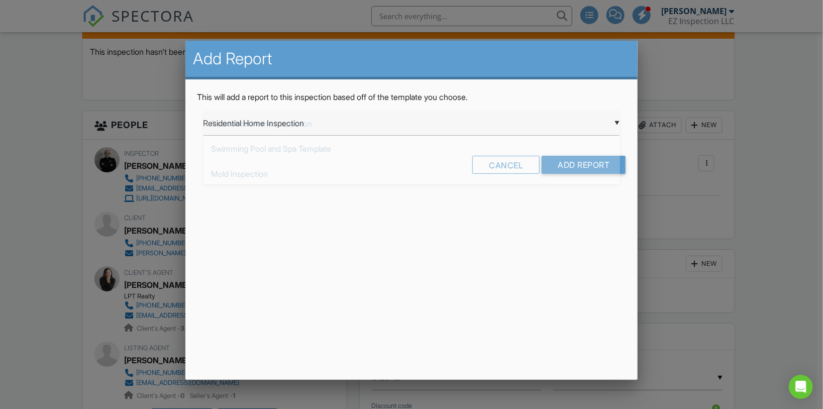
click at [355, 128] on div "▼ Residential Home Inspection Residential Home Inspection Swimming Pool and Spa…" at bounding box center [412, 123] width 417 height 25
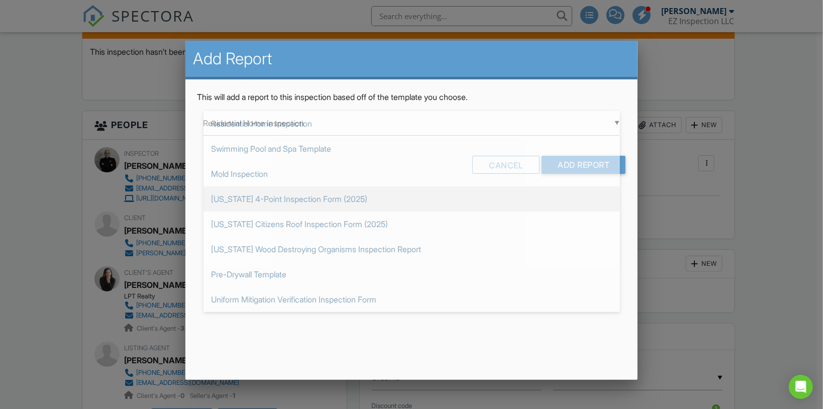
click at [334, 191] on span "[US_STATE] 4-Point Inspection Form (2025)" at bounding box center [412, 198] width 417 height 25
type input "[US_STATE] 4-Point Inspection Form (2025)"
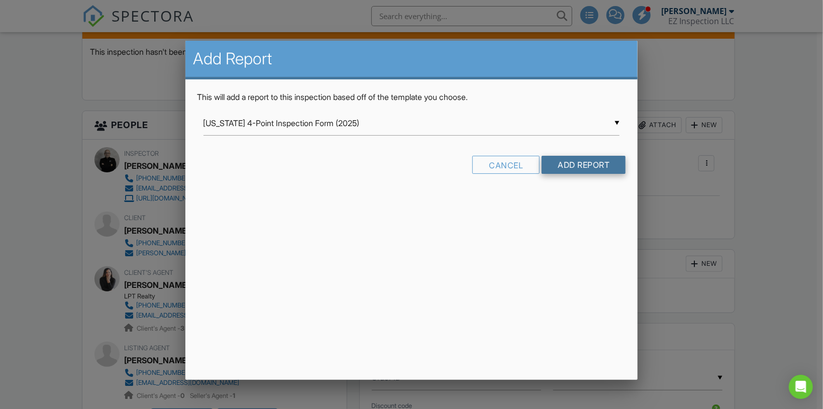
click at [561, 160] on input "Add Report" at bounding box center [584, 165] width 84 height 18
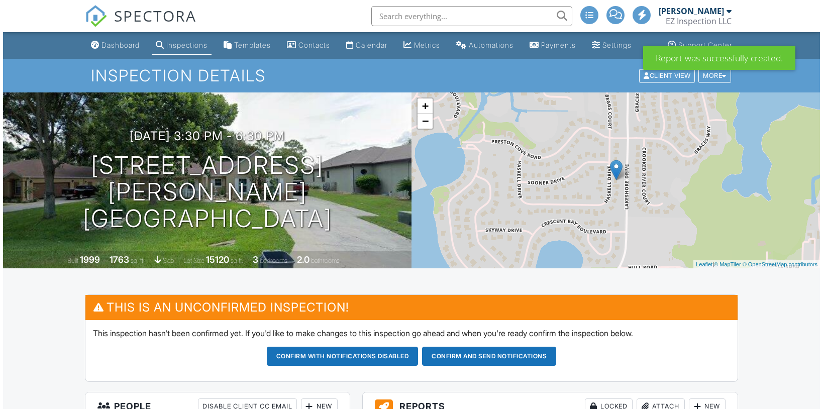
scroll to position [281, 0]
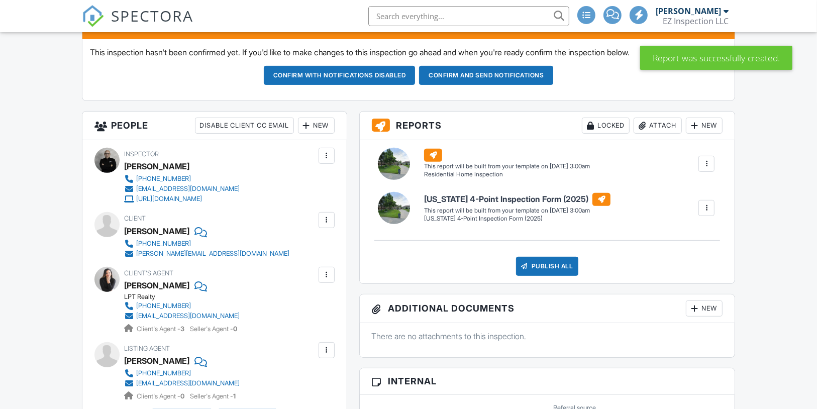
click at [704, 134] on div "New" at bounding box center [704, 126] width 37 height 16
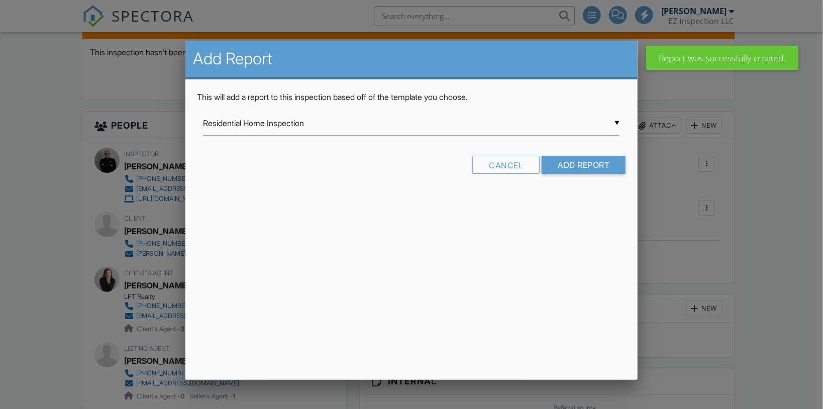
scroll to position [0, 0]
click at [314, 131] on div "▼ Residential Home Inspection Residential Home Inspection Swimming Pool and Spa…" at bounding box center [412, 123] width 417 height 25
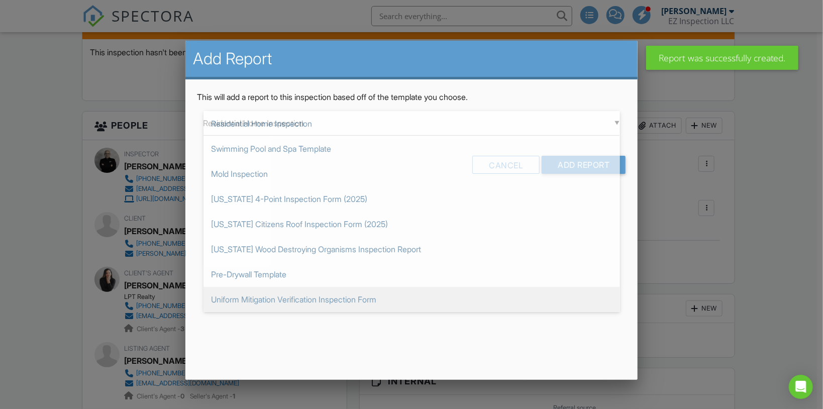
click at [306, 294] on span "Uniform Mitigation Verification Inspection Form" at bounding box center [412, 299] width 417 height 25
type input "Uniform Mitigation Verification Inspection Form"
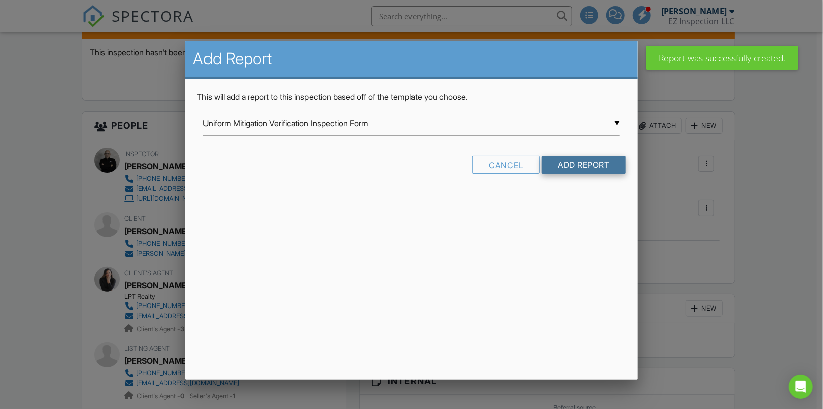
click at [595, 159] on input "Add Report" at bounding box center [584, 165] width 84 height 18
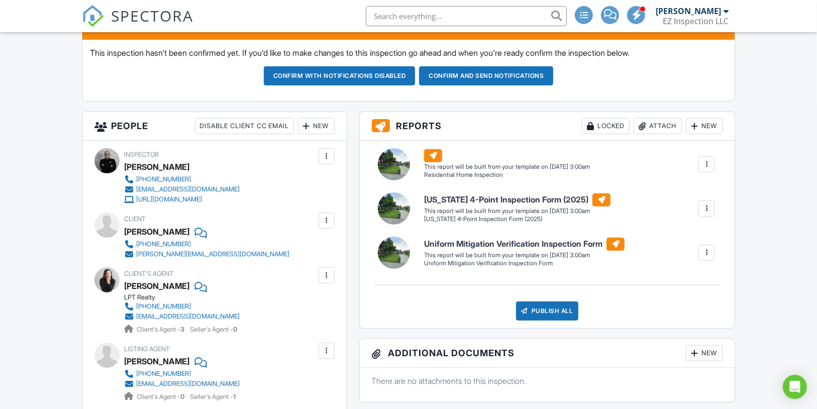
scroll to position [281, 0]
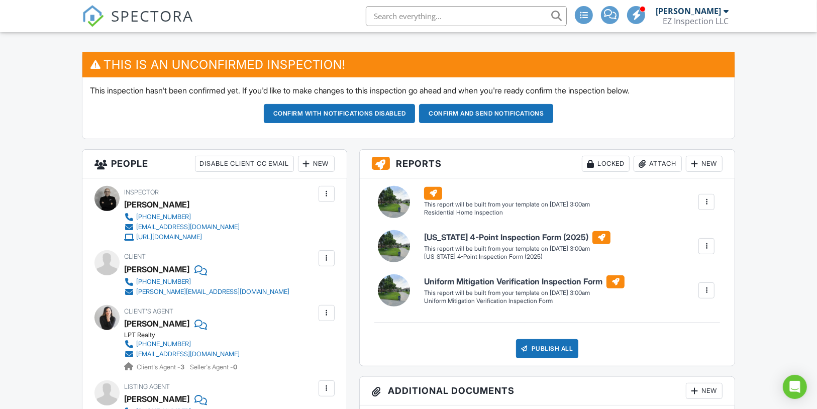
click at [416, 123] on button "Confirm and send notifications" at bounding box center [340, 113] width 152 height 19
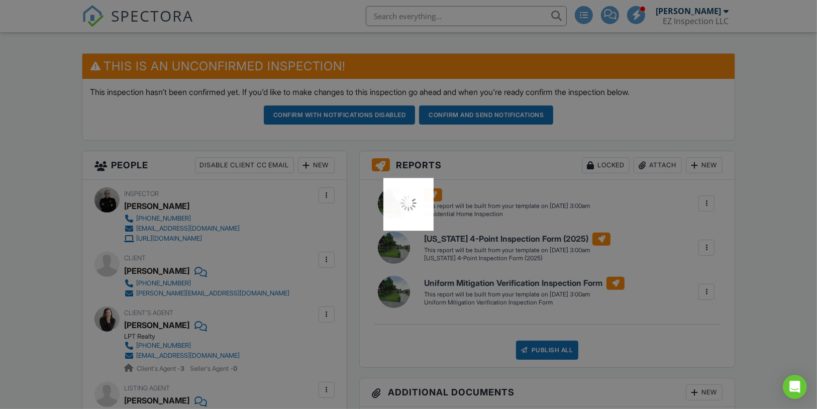
scroll to position [241, 0]
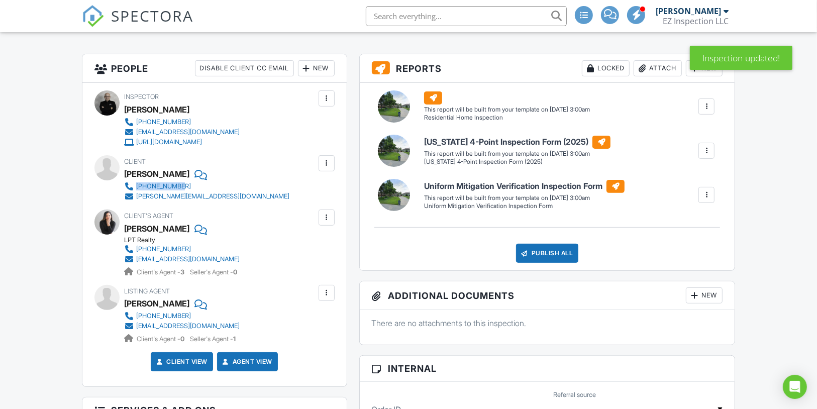
drag, startPoint x: 198, startPoint y: 206, endPoint x: 134, endPoint y: 197, distance: 64.5
click at [134, 197] on div "Client Jonathan Garcia 571-617-8171 j.c.garcia@edsservicesolutions.com" at bounding box center [231, 178] width 214 height 46
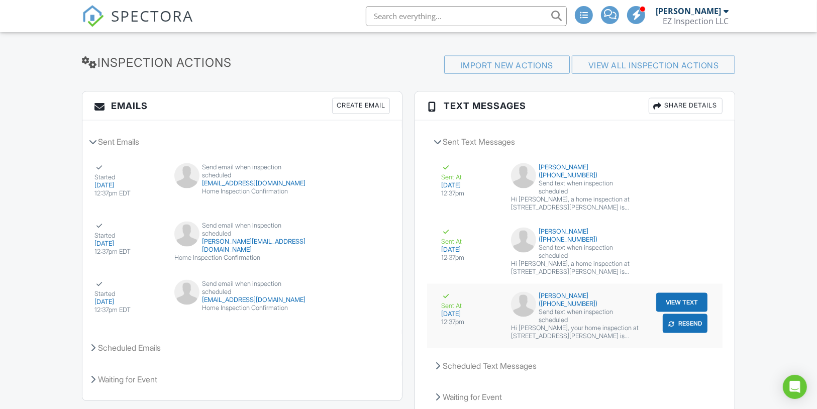
scroll to position [1353, 0]
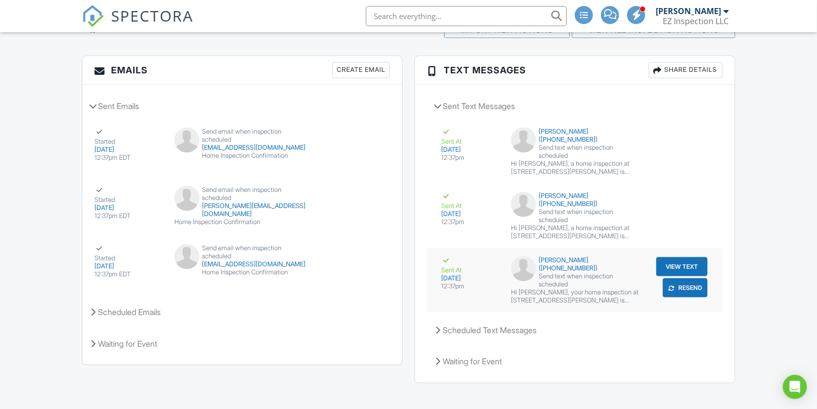
click at [673, 257] on button "View Text" at bounding box center [682, 266] width 51 height 19
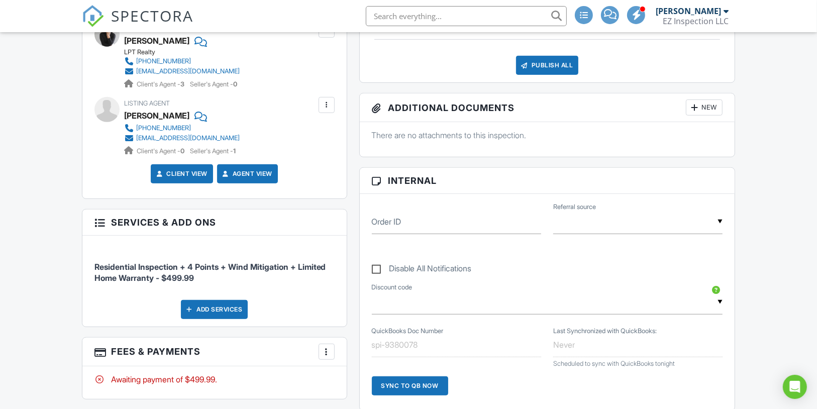
scroll to position [428, 0]
drag, startPoint x: 262, startPoint y: 132, endPoint x: 189, endPoint y: 135, distance: 74.0
click at [189, 135] on div "Listing Agent Daniel Hut 863-400-6090 broker@hutteam.com Client's Agent - 0 Sel…" at bounding box center [206, 127] width 164 height 59
copy div "863-400-6090"
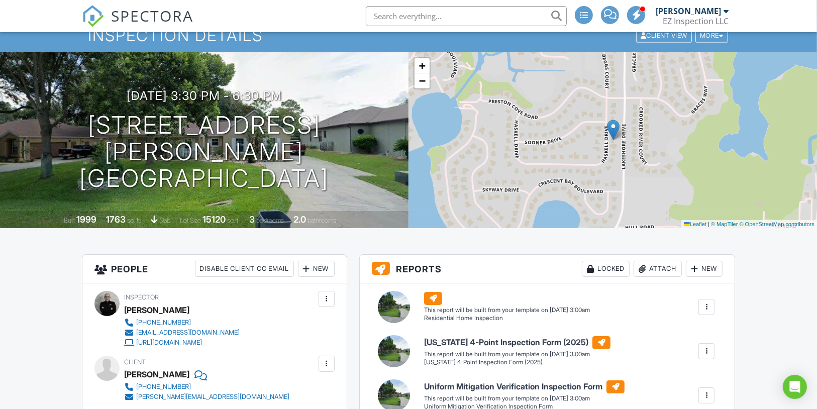
scroll to position [0, 0]
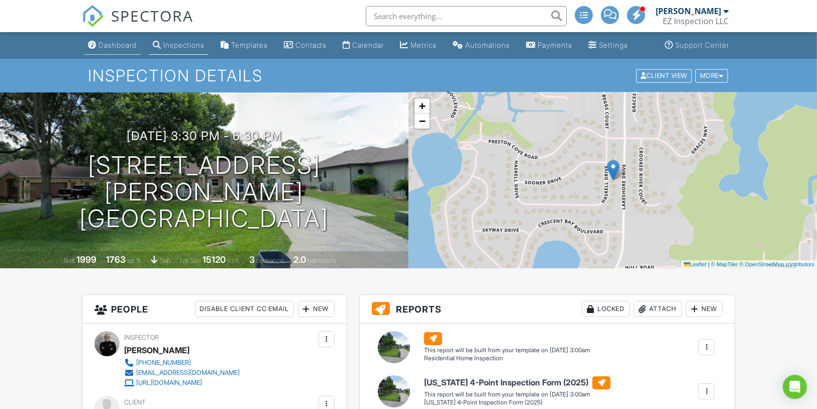
click at [117, 49] on div "Dashboard" at bounding box center [118, 45] width 38 height 9
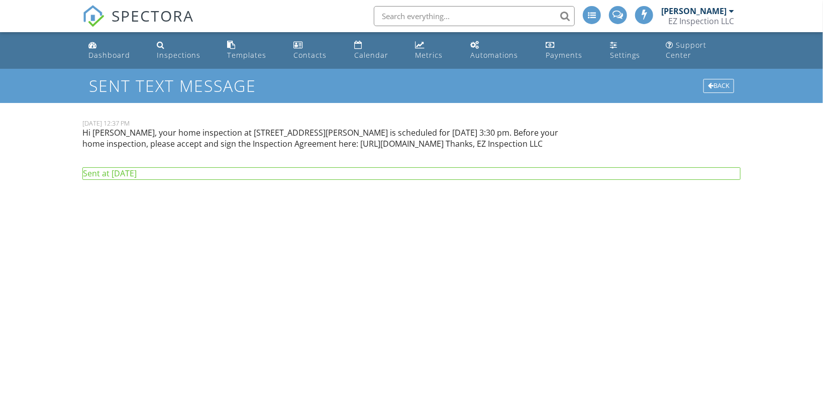
click at [248, 127] on p "Hi Jonathan, your home inspection at 11312 Haskell Dr, Clermont, FL 34711 is sc…" at bounding box center [327, 138] width 491 height 23
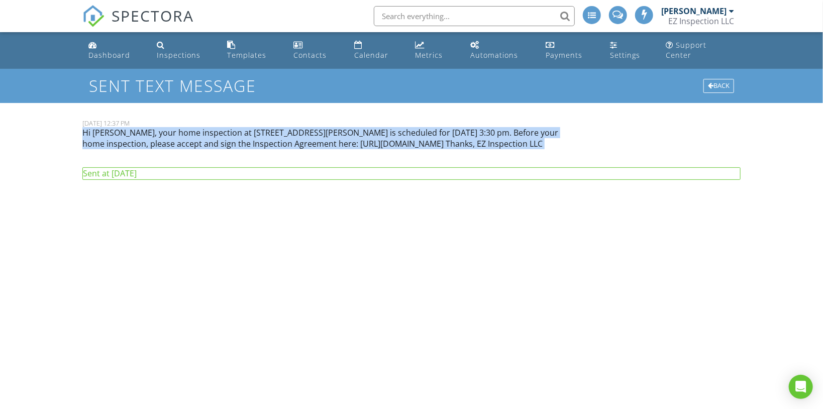
click at [248, 127] on p "Hi Jonathan, your home inspection at 11312 Haskell Dr, Clermont, FL 34711 is sc…" at bounding box center [327, 138] width 491 height 23
copy div "Hi Jonathan, your home inspection at 11312 Haskell Dr, Clermont, FL 34711 is sc…"
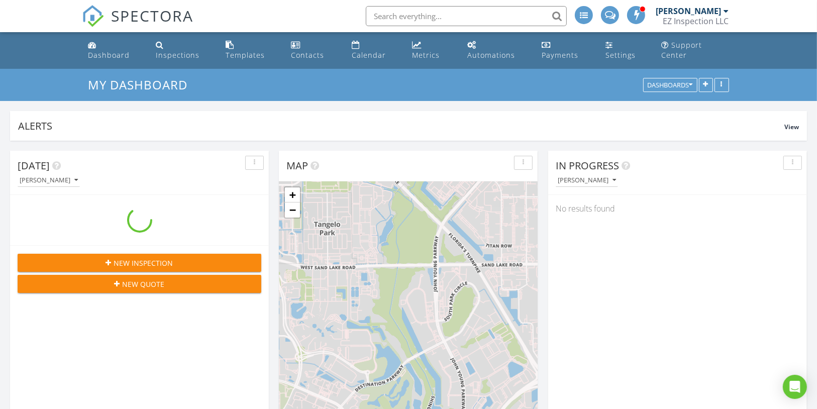
scroll to position [216, 258]
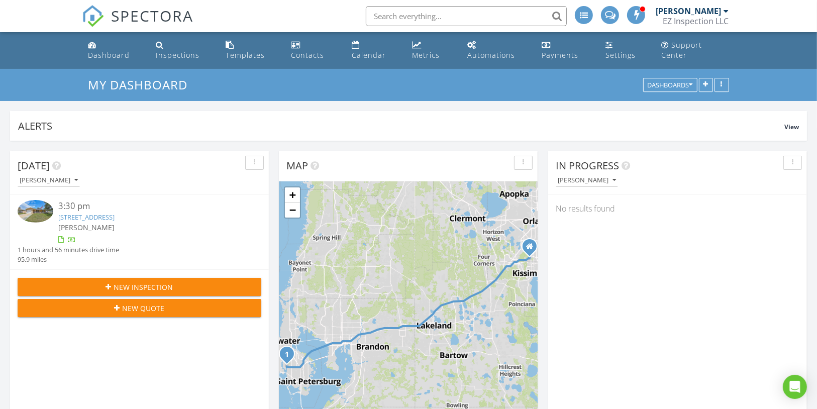
click at [180, 282] on div "New Inspection" at bounding box center [140, 287] width 228 height 11
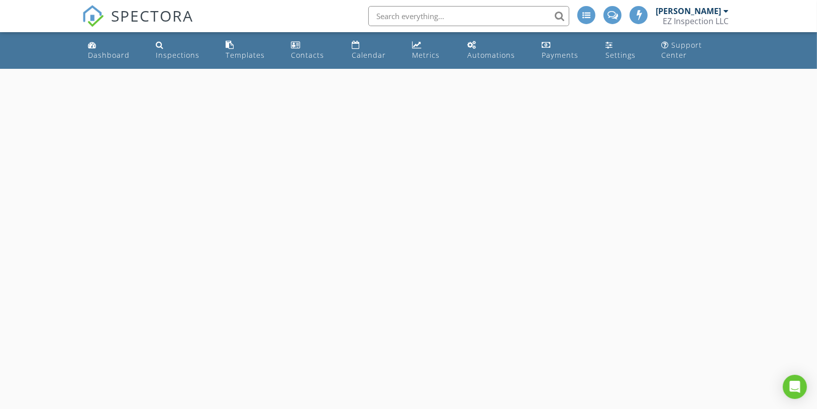
select select "7"
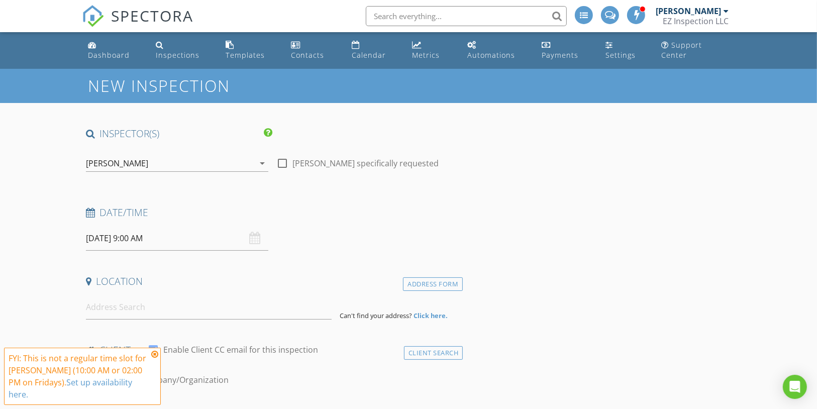
click at [198, 230] on input "[DATE] 9:00 AM" at bounding box center [177, 238] width 182 height 25
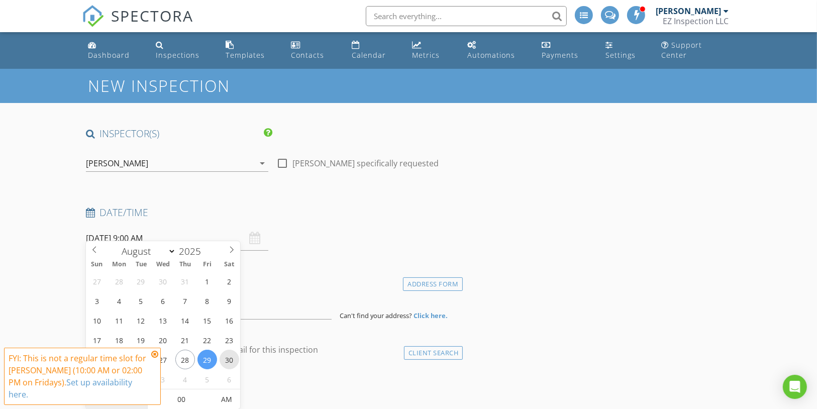
type input "[DATE] 9:00 AM"
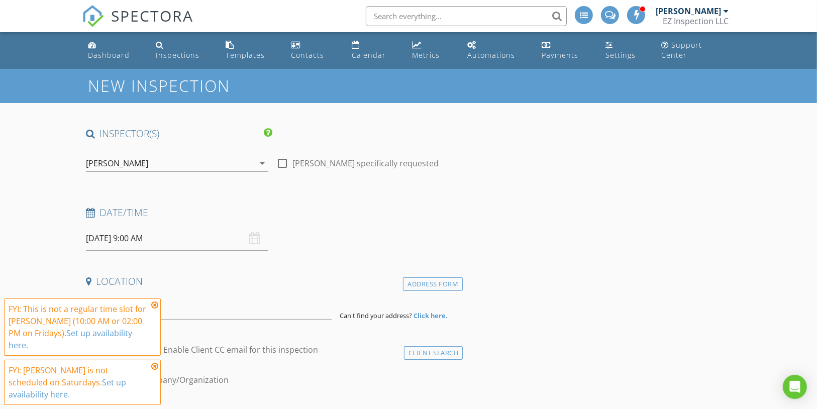
click at [153, 309] on icon at bounding box center [154, 305] width 7 height 8
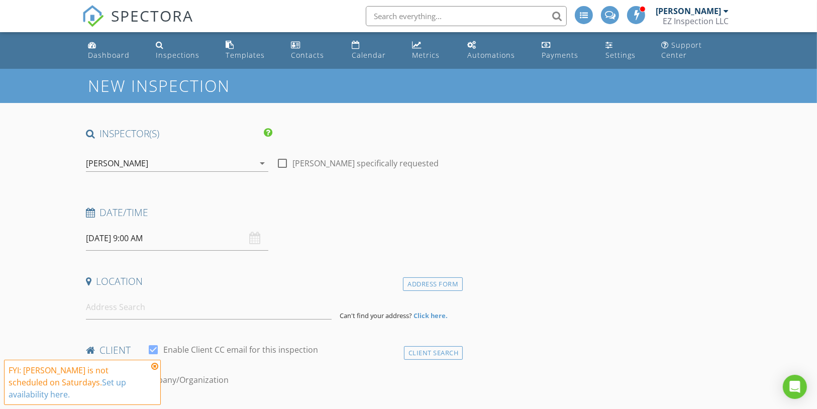
drag, startPoint x: 155, startPoint y: 378, endPoint x: 162, endPoint y: 356, distance: 22.1
click at [155, 370] on icon at bounding box center [154, 366] width 7 height 8
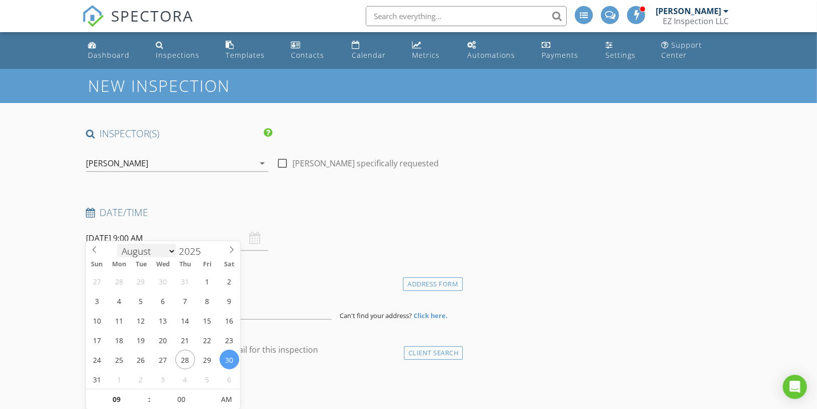
click at [162, 233] on input "[DATE] 9:00 AM" at bounding box center [177, 238] width 182 height 25
type input "10"
type input "[DATE] 10:00 AM"
click at [143, 392] on span at bounding box center [144, 395] width 7 height 10
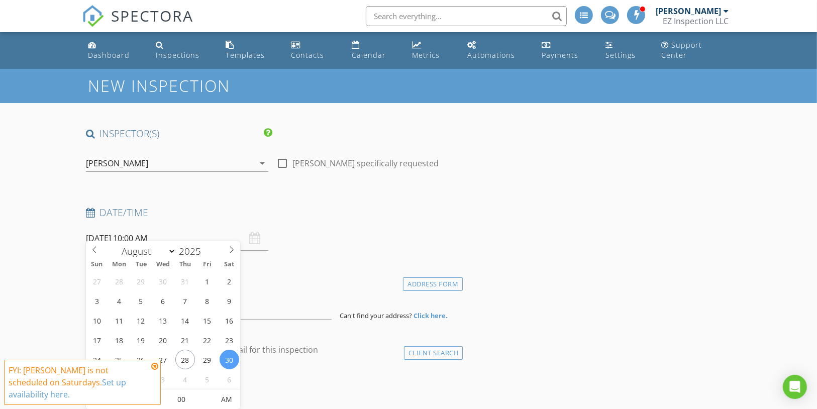
click at [281, 275] on h4 "Location" at bounding box center [272, 281] width 373 height 13
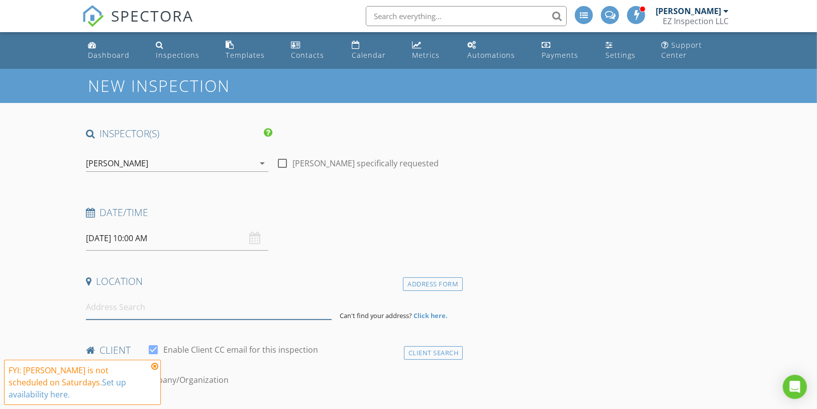
click at [191, 295] on input at bounding box center [209, 307] width 246 height 25
paste input "9209 Murcott Court Orlando, FL 32817"
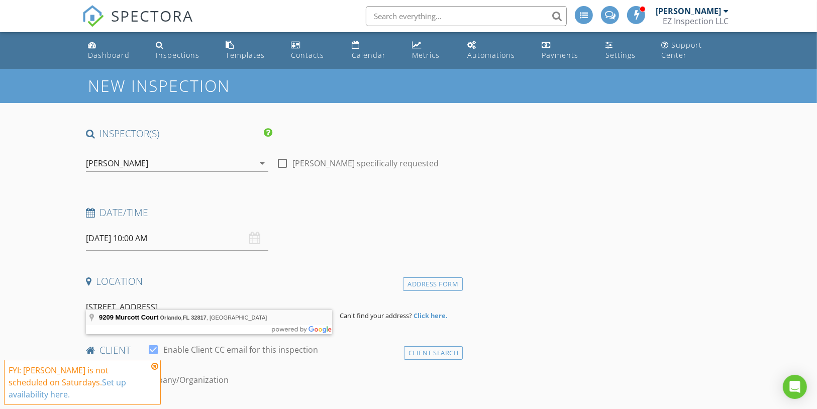
type input "9209 Murcott Court, Orlando, FL 32817, USA"
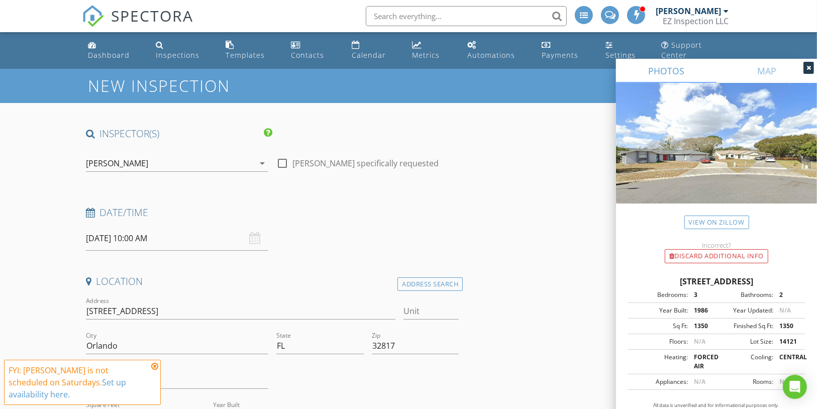
click at [438, 221] on div "Date/Time 08/30/2025 10:00 AM" at bounding box center [273, 228] width 382 height 45
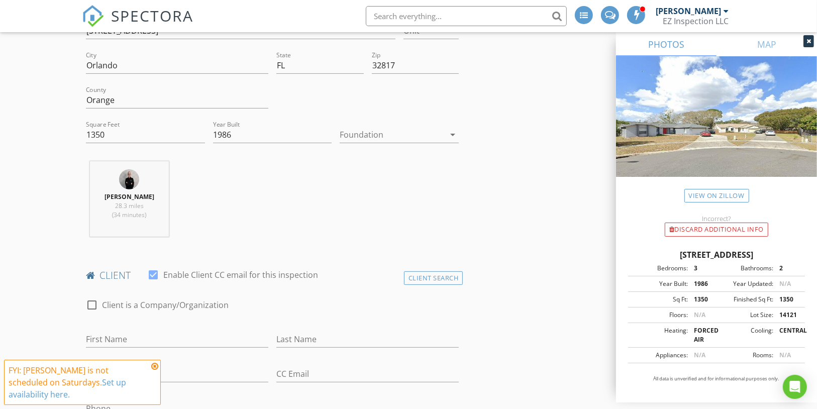
scroll to position [281, 0]
click at [115, 331] on input "First Name" at bounding box center [177, 339] width 182 height 17
paste input "[PERSON_NAME]"
type input "[PERSON_NAME]"
click at [302, 331] on input "Last Name" at bounding box center [367, 339] width 182 height 17
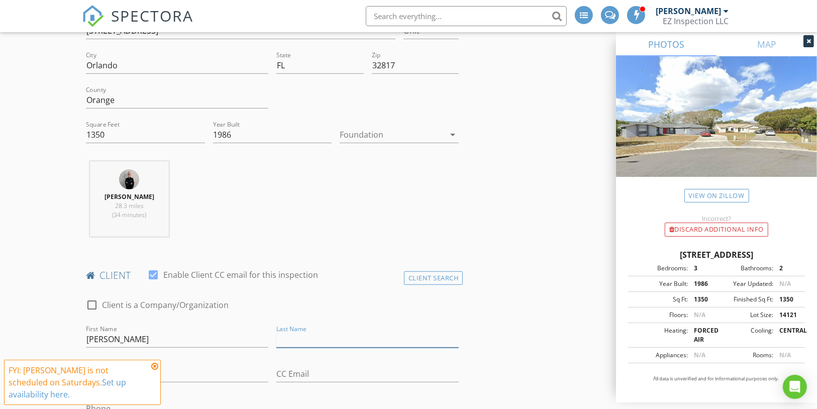
paste input "[PERSON_NAME]"
type input "[PERSON_NAME]"
drag, startPoint x: 110, startPoint y: 329, endPoint x: 193, endPoint y: 321, distance: 83.8
click at [193, 331] on input "[PERSON_NAME]" at bounding box center [177, 339] width 182 height 17
type input "[PERSON_NAME]"
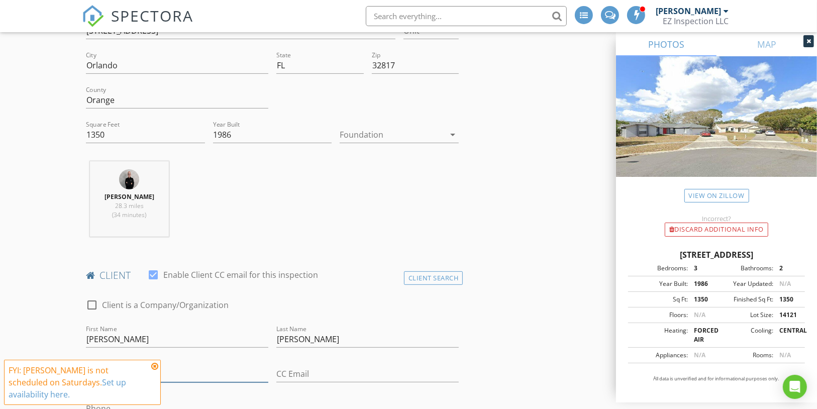
click at [139, 366] on input "Email" at bounding box center [177, 374] width 182 height 17
paste input "9209 Murcott Court Orlando, FL 32817"
type input "9209 Murcott Court Orlando, FL 32817"
paste input "[PERSON_NAME][EMAIL_ADDRESS][PERSON_NAME][DOMAIN_NAME]"
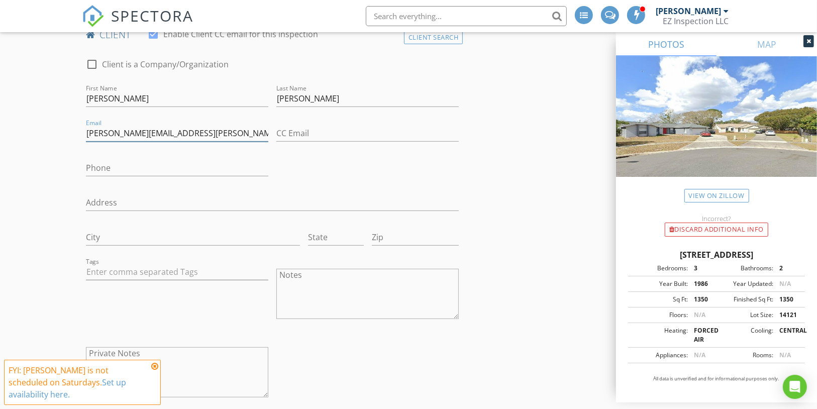
scroll to position [522, 0]
type input "[PERSON_NAME][EMAIL_ADDRESS][PERSON_NAME][DOMAIN_NAME]"
click at [116, 159] on input "Phone" at bounding box center [177, 167] width 182 height 17
paste input "[PHONE_NUMBER]"
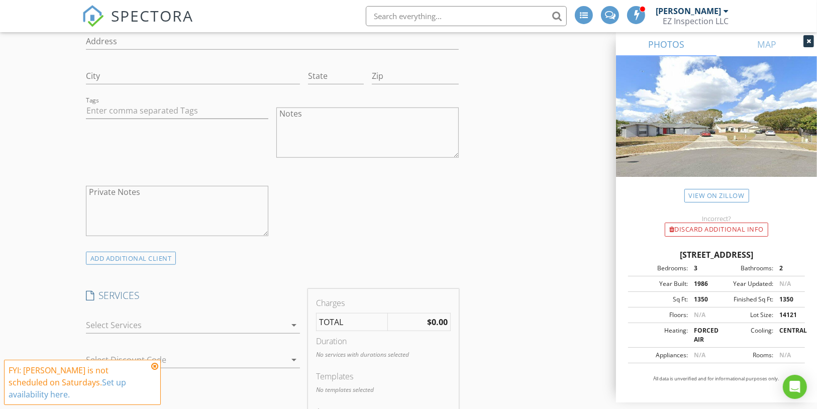
scroll to position [683, 0]
type input "[PHONE_NUMBER]"
click at [159, 317] on div at bounding box center [186, 325] width 201 height 16
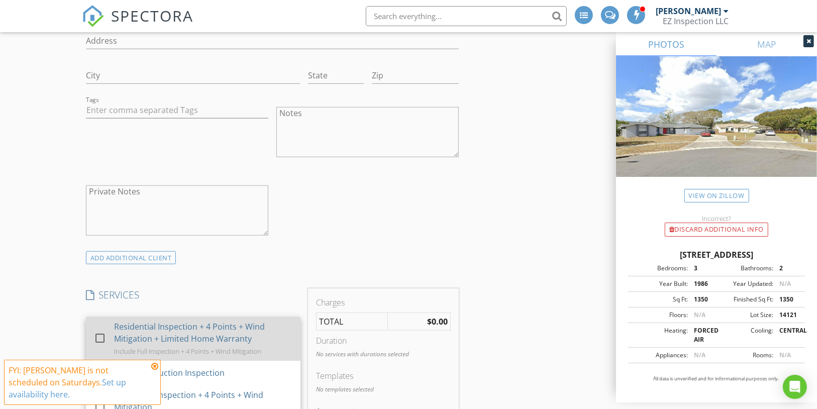
click at [153, 321] on div "Residential Inspection + 4 Points + Wind Mitigation + Limited Home Warranty" at bounding box center [203, 333] width 178 height 24
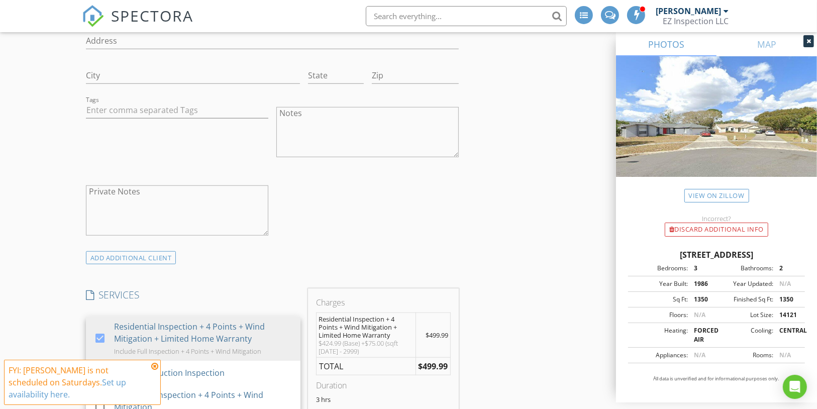
click at [430, 216] on div "check_box_outline_blank Client is a Company/Organization First Name Ruben Last …" at bounding box center [273, 68] width 382 height 364
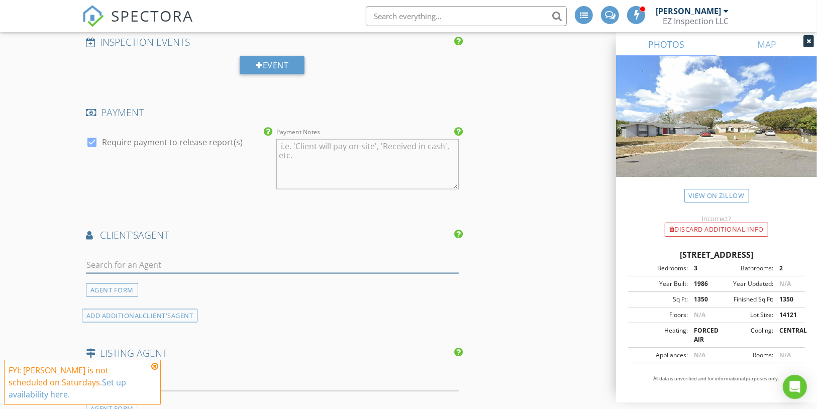
scroll to position [1166, 0]
click at [170, 256] on input "text" at bounding box center [272, 264] width 373 height 17
type input "celeste ac"
click at [167, 273] on li "Celeste Acuña LPT Realty" at bounding box center [272, 287] width 372 height 28
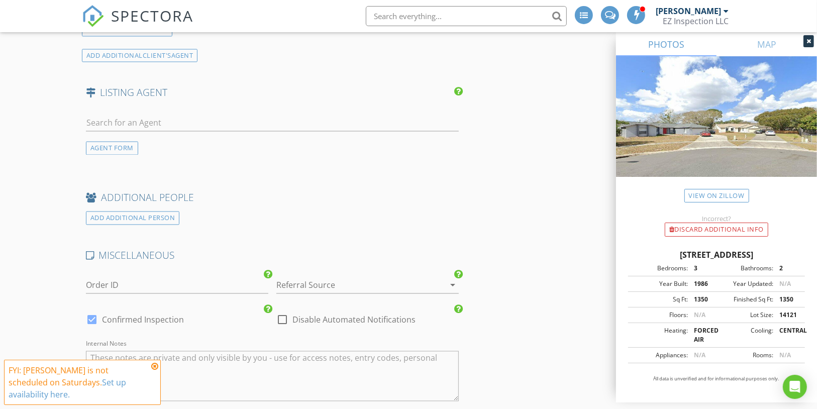
scroll to position [1687, 0]
click at [113, 141] on div "AGENT FORM" at bounding box center [112, 148] width 52 height 14
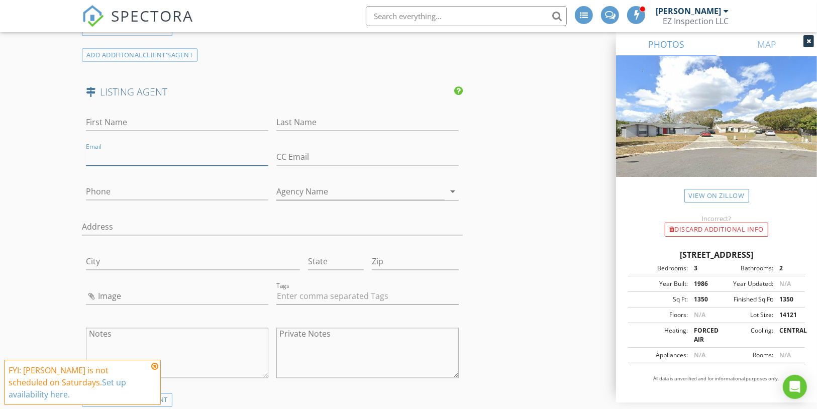
click at [123, 149] on input "Email" at bounding box center [177, 157] width 182 height 17
paste input "alspry@gmail.com"
type input "[EMAIL_ADDRESS][DOMAIN_NAME]"
click at [114, 184] on input "Phone" at bounding box center [177, 192] width 182 height 17
paste input "407-310-3064"
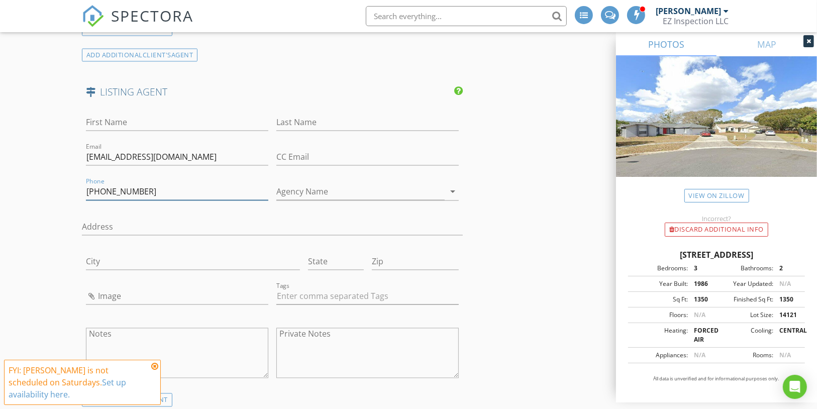
type input "407-310-3064"
click at [142, 115] on input "First Name" at bounding box center [177, 123] width 182 height 17
paste input "Al Spry"
type input "Al Spry"
paste input "Al Spry"
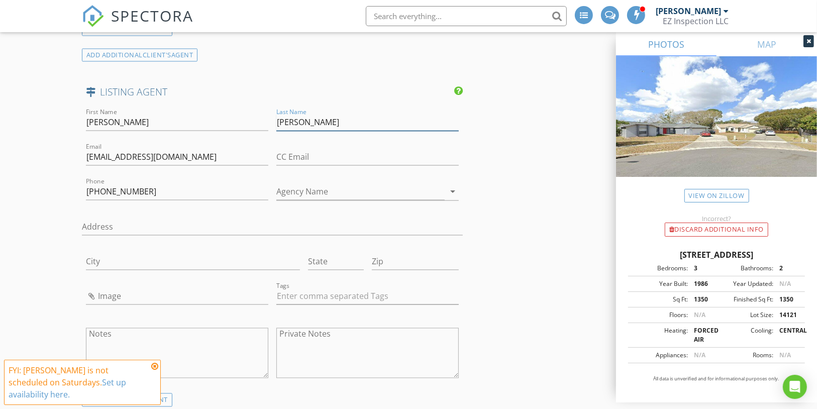
type input "Spry"
click at [92, 115] on input "Al Spry" at bounding box center [177, 123] width 182 height 17
type input "Al"
click at [293, 184] on input "Agency Name" at bounding box center [360, 192] width 168 height 17
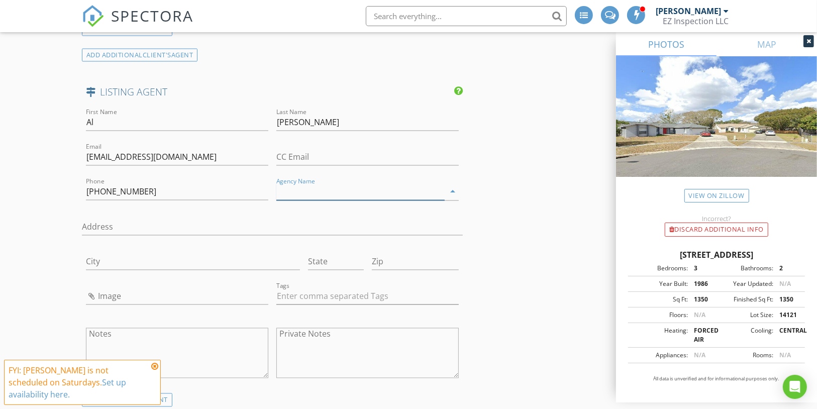
paste input "BEACON REAL ESTATE & ASSOC"
type input "BEACON REAL ESTATE & ASSOC"
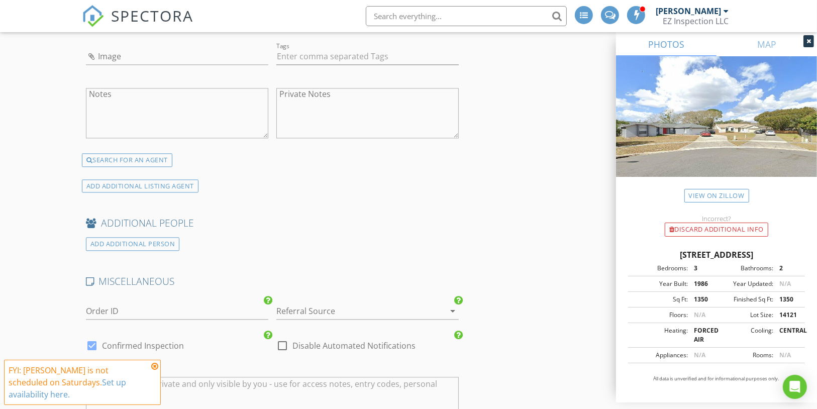
scroll to position [1927, 0]
click at [91, 337] on div at bounding box center [91, 345] width 17 height 17
checkbox input "false"
checkbox input "true"
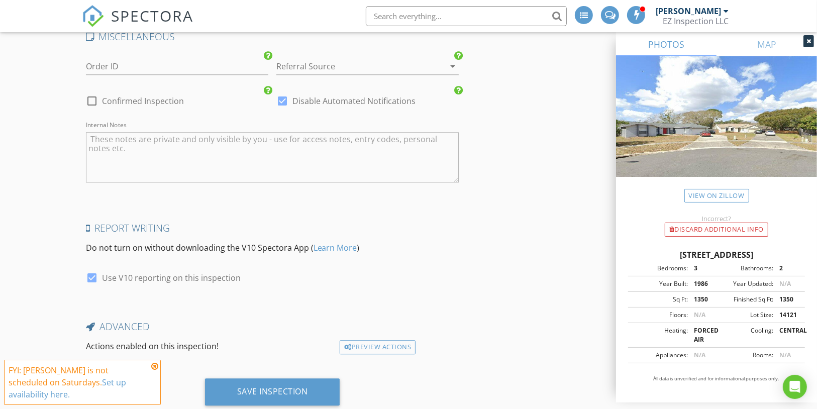
scroll to position [2181, 0]
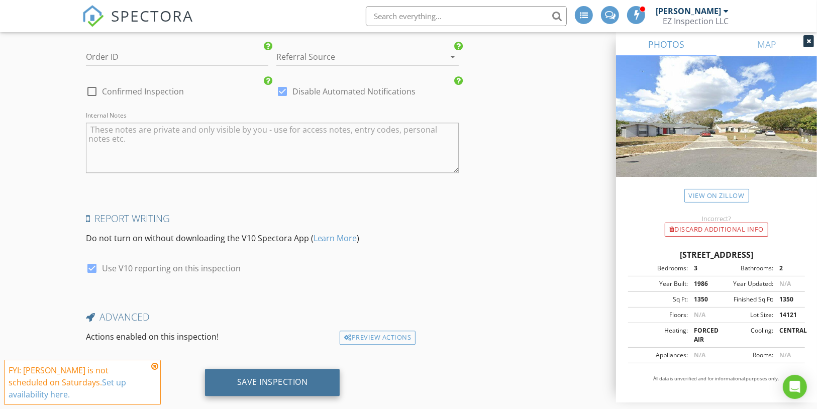
click at [256, 377] on div "Save Inspection" at bounding box center [272, 382] width 71 height 10
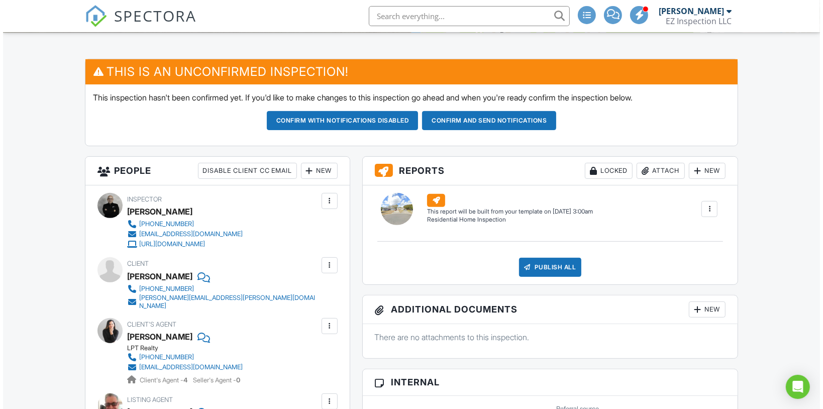
scroll to position [235, 0]
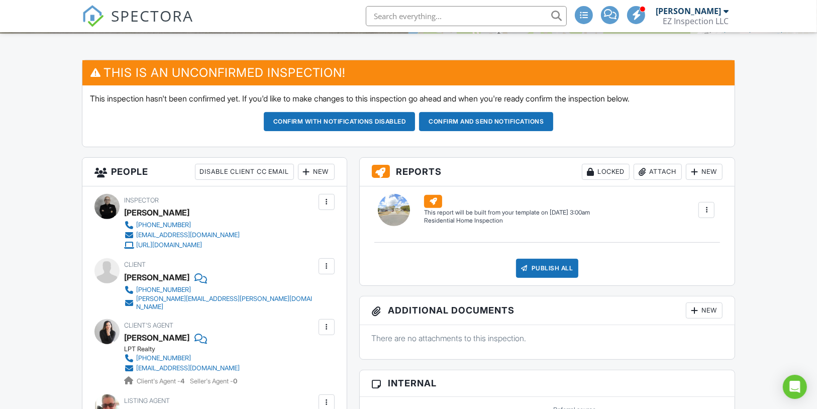
click at [708, 180] on div "New" at bounding box center [704, 172] width 37 height 16
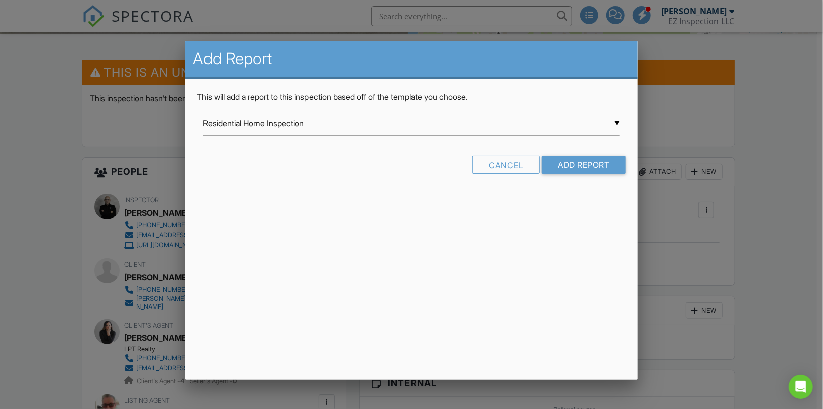
click at [343, 130] on div "▼ Residential Home Inspection Residential Home Inspection Swimming Pool and Spa…" at bounding box center [412, 123] width 417 height 25
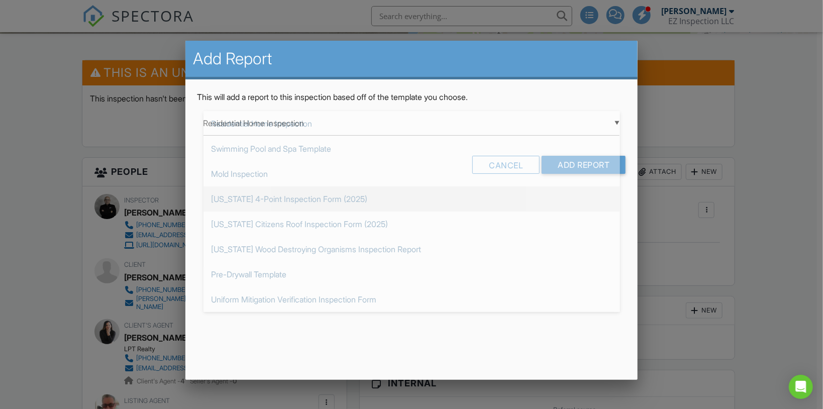
click at [331, 202] on span "[US_STATE] 4-Point Inspection Form (2025)" at bounding box center [412, 198] width 417 height 25
type input "[US_STATE] 4-Point Inspection Form (2025)"
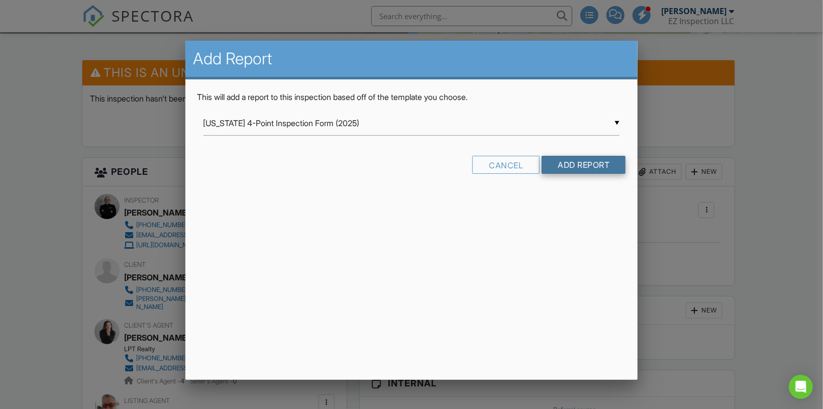
click at [551, 161] on input "Add Report" at bounding box center [584, 165] width 84 height 18
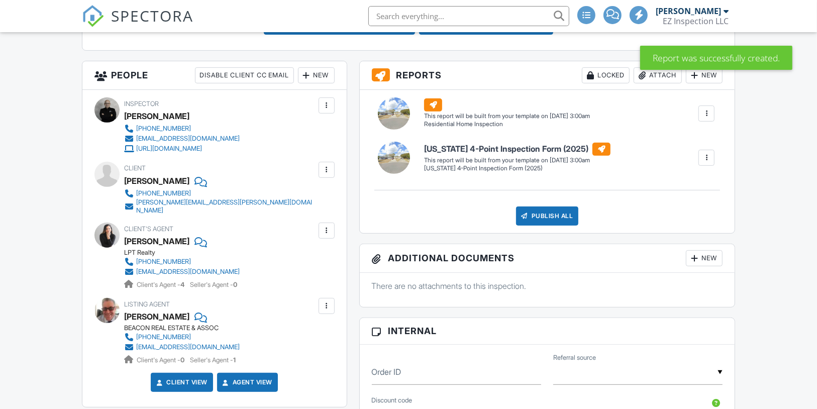
scroll to position [331, 0]
click at [708, 83] on div "New" at bounding box center [704, 75] width 37 height 16
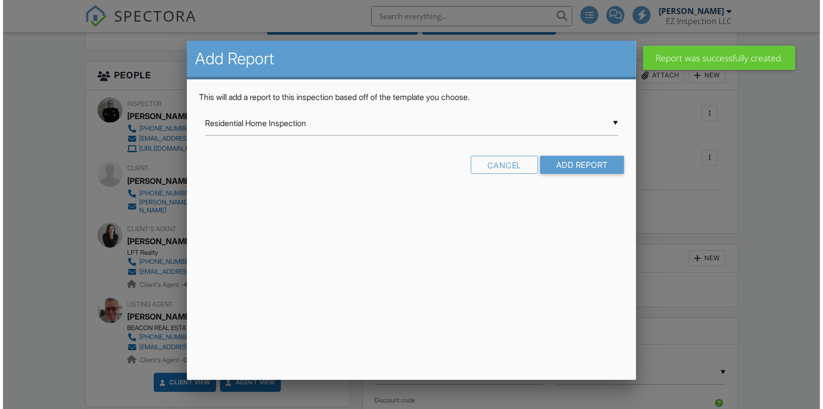
scroll to position [0, 0]
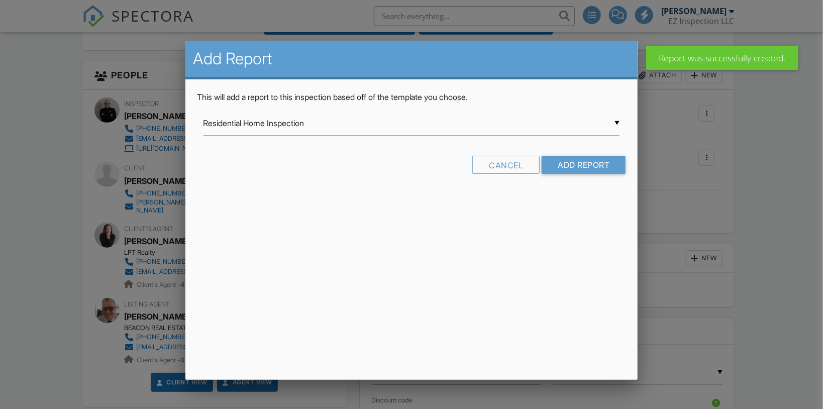
click at [394, 126] on div "▼ Residential Home Inspection Residential Home Inspection Swimming Pool and Spa…" at bounding box center [412, 123] width 417 height 25
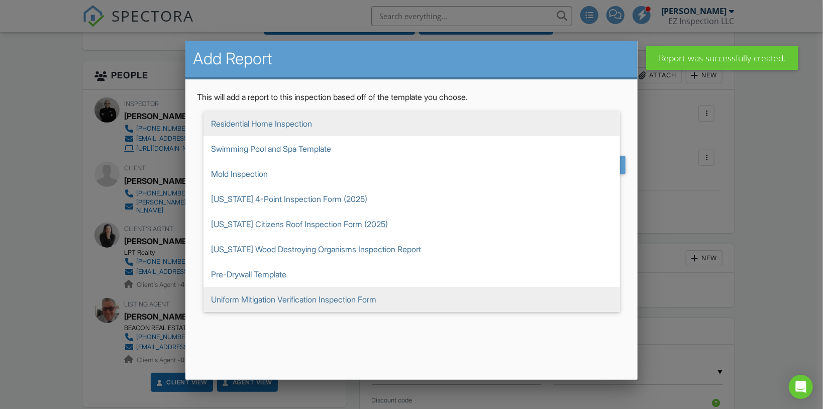
click at [359, 302] on span "Uniform Mitigation Verification Inspection Form" at bounding box center [412, 299] width 417 height 25
type input "Uniform Mitigation Verification Inspection Form"
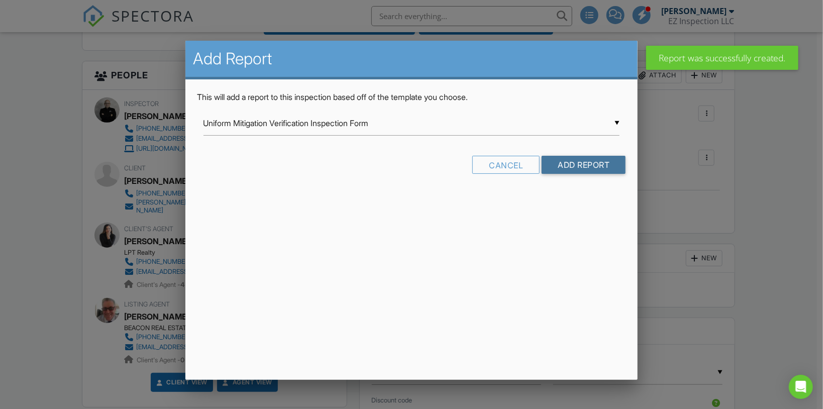
click at [555, 165] on input "Add Report" at bounding box center [584, 165] width 84 height 18
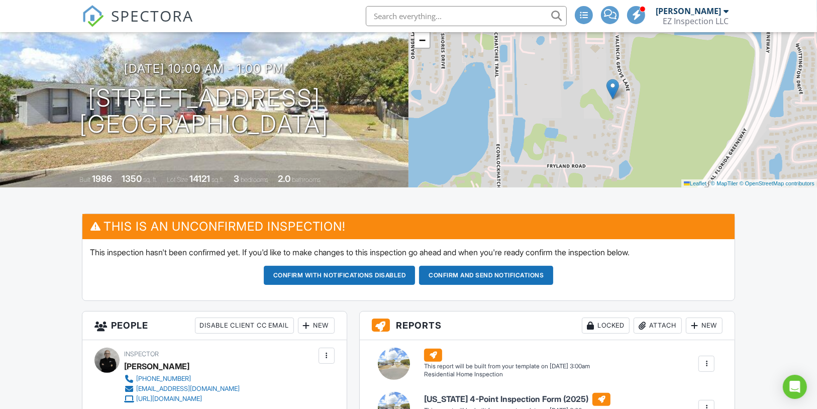
scroll to position [80, 0]
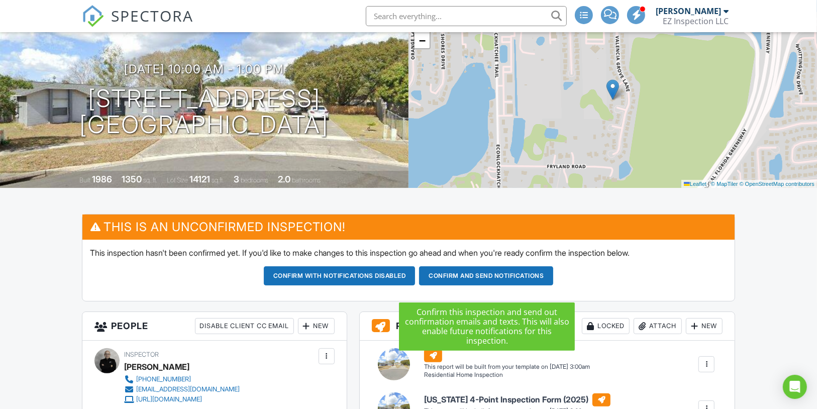
click at [416, 286] on button "Confirm and send notifications" at bounding box center [340, 275] width 152 height 19
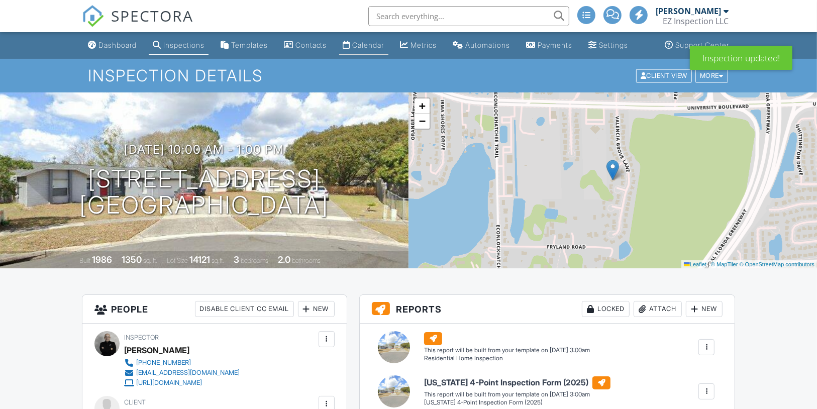
click at [370, 49] on div "Calendar" at bounding box center [369, 45] width 32 height 9
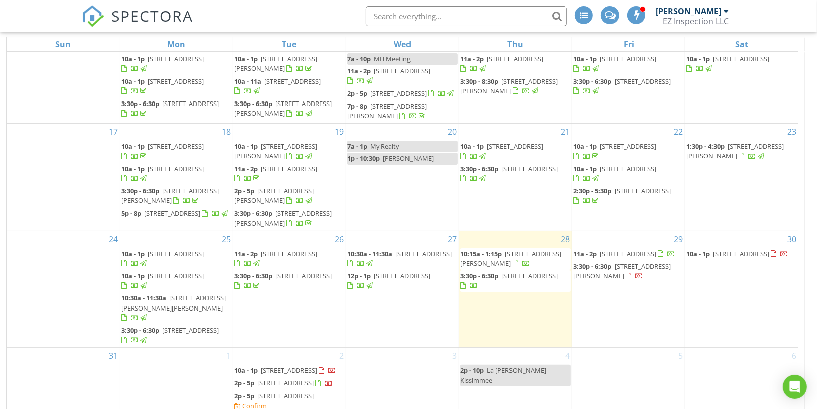
scroll to position [204, 0]
click at [730, 249] on span "[STREET_ADDRESS]" at bounding box center [741, 253] width 56 height 9
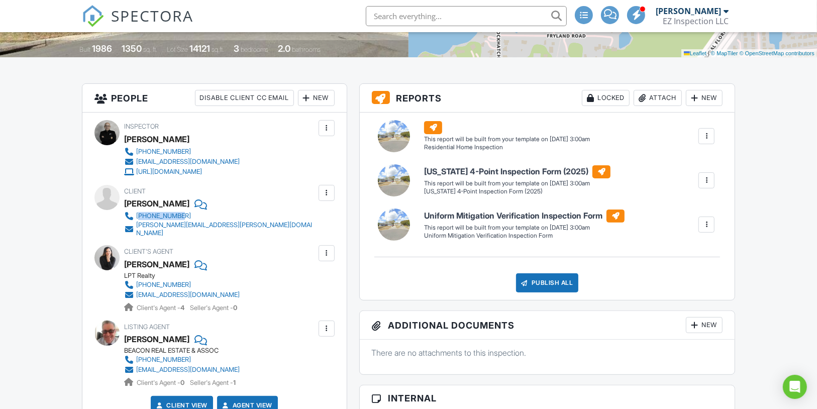
scroll to position [221, 0]
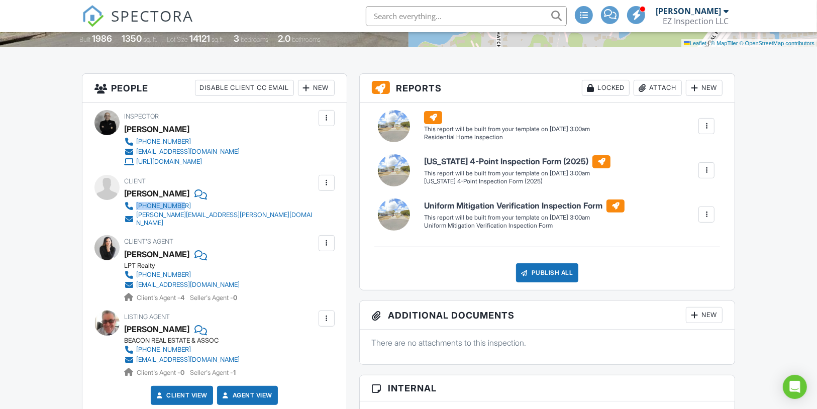
drag, startPoint x: 139, startPoint y: 222, endPoint x: 137, endPoint y: 216, distance: 6.1
click at [137, 216] on div "Client Ruben Bermudez 407-923-5219 ruben.a.bermudez@gmail.com" at bounding box center [244, 201] width 240 height 52
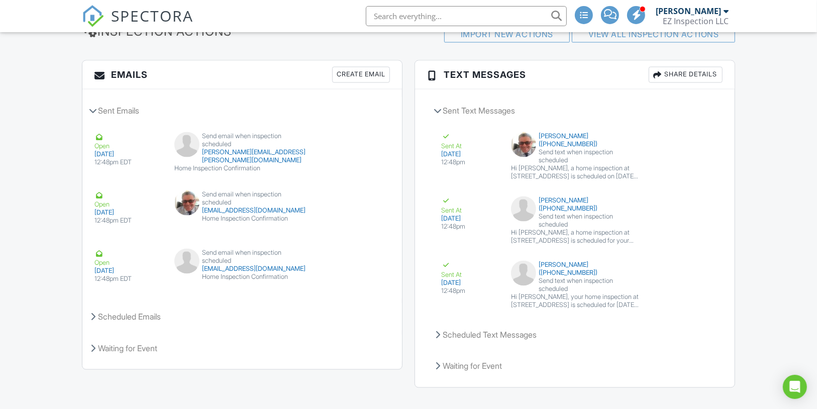
scroll to position [1355, 0]
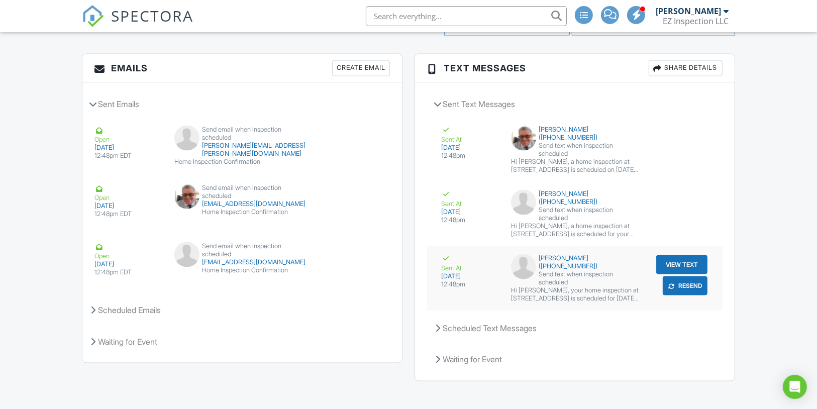
click at [695, 255] on button "View Text" at bounding box center [682, 264] width 51 height 19
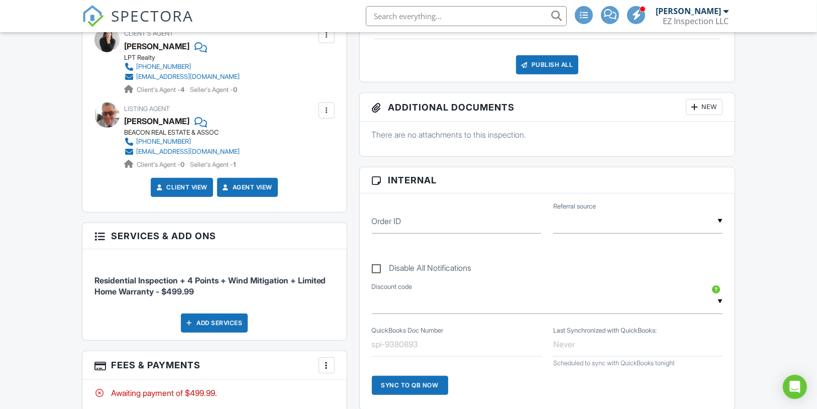
scroll to position [430, 0]
drag, startPoint x: 279, startPoint y: 146, endPoint x: 136, endPoint y: 147, distance: 142.8
click at [136, 147] on div "Listing Agent Al Spry BEACON REAL ESTATE & ASSOC 407-310-3064 alspry@gmail.com …" at bounding box center [206, 135] width 164 height 67
copy div "407-310-3064"
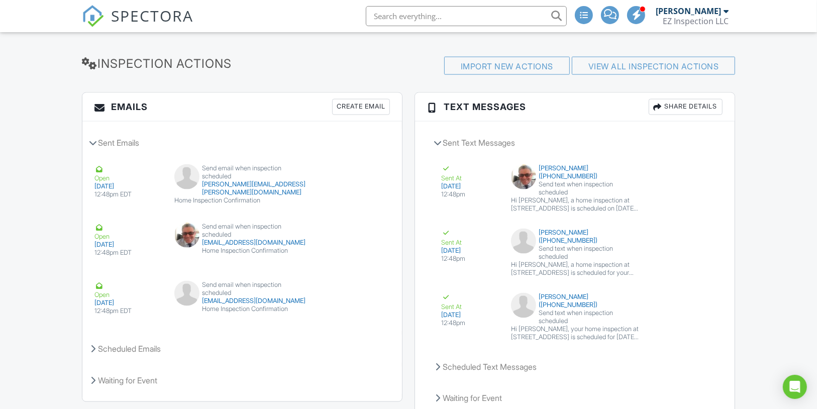
scroll to position [1355, 0]
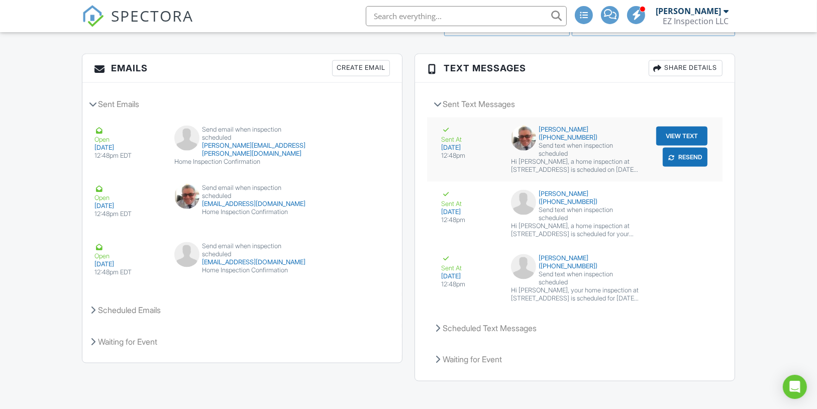
click at [698, 143] on button "View Text" at bounding box center [682, 136] width 51 height 19
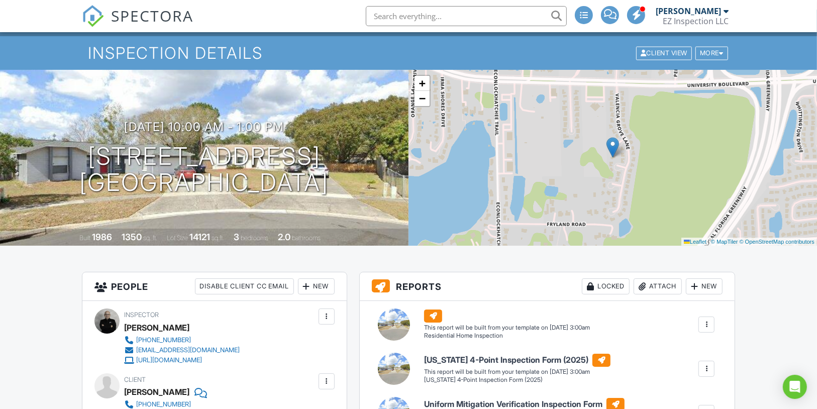
scroll to position [0, 0]
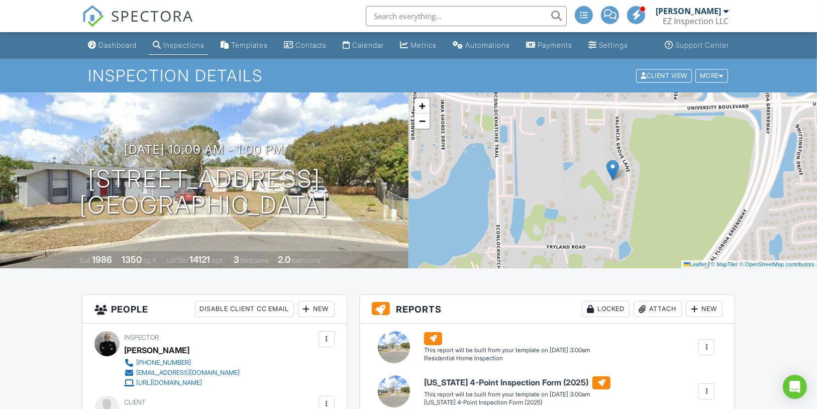
click at [102, 49] on div "Dashboard" at bounding box center [118, 45] width 38 height 9
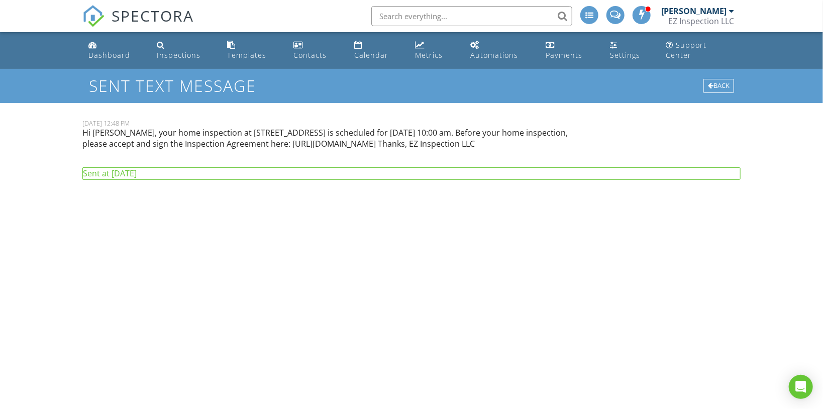
click at [364, 127] on p "Hi Ruben, your home inspection at 9209 Murcott Ct, Orlando, FL 32817 is schedul…" at bounding box center [327, 138] width 491 height 23
click at [363, 127] on p "Hi Ruben, your home inspection at 9209 Murcott Ct, Orlando, FL 32817 is schedul…" at bounding box center [327, 138] width 491 height 23
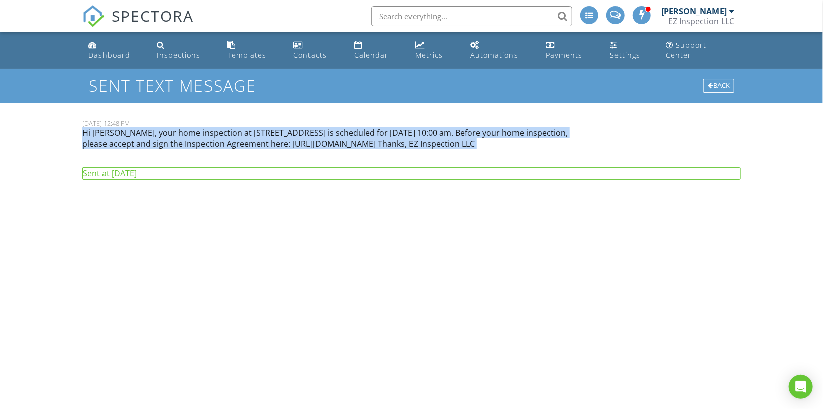
click at [363, 127] on p "Hi [PERSON_NAME], your home inspection at [STREET_ADDRESS] is scheduled for [DA…" at bounding box center [327, 138] width 491 height 23
copy div "Hi Ruben, your home inspection at 9209 Murcott Ct, Orlando, FL 32817 is schedul…"
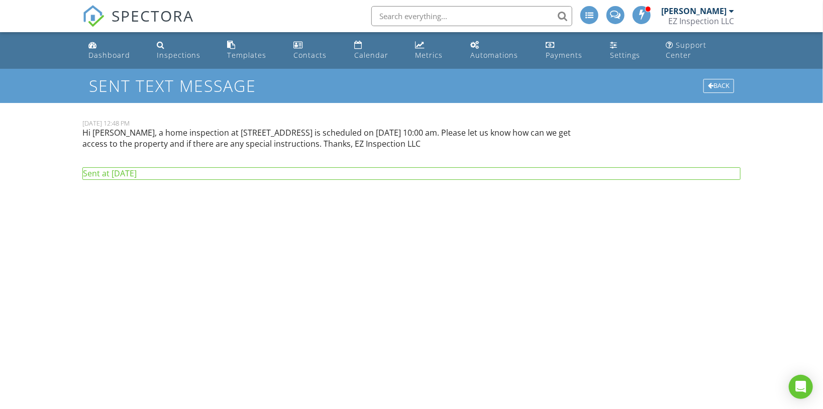
click at [295, 127] on p "Hi [PERSON_NAME], a home inspection at [STREET_ADDRESS] is scheduled on [DATE] …" at bounding box center [327, 138] width 491 height 23
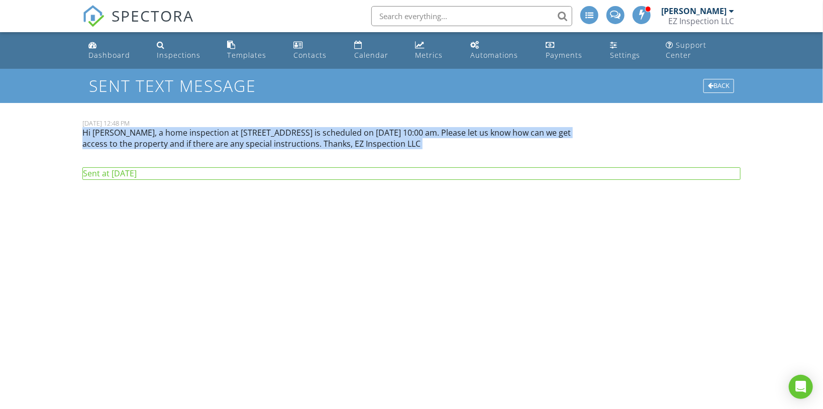
click at [295, 127] on p "Hi [PERSON_NAME], a home inspection at [STREET_ADDRESS] is scheduled on [DATE] …" at bounding box center [327, 138] width 491 height 23
copy div "Hi Al Spry, a home inspection at 9209 Murcott Ct, Orlando, FL 32817 is schedule…"
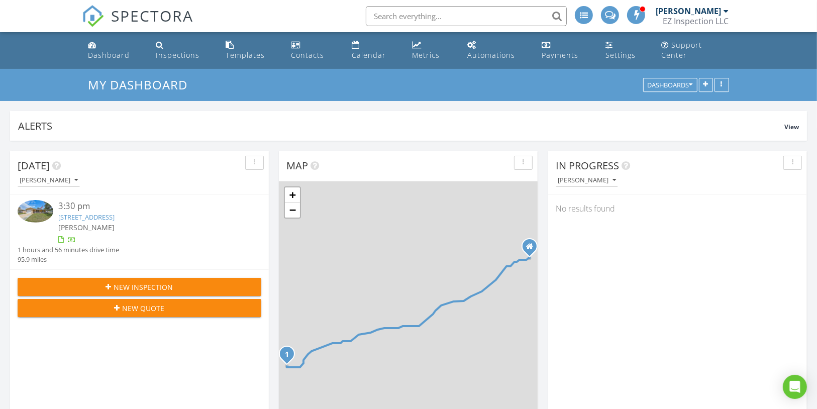
scroll to position [216, 258]
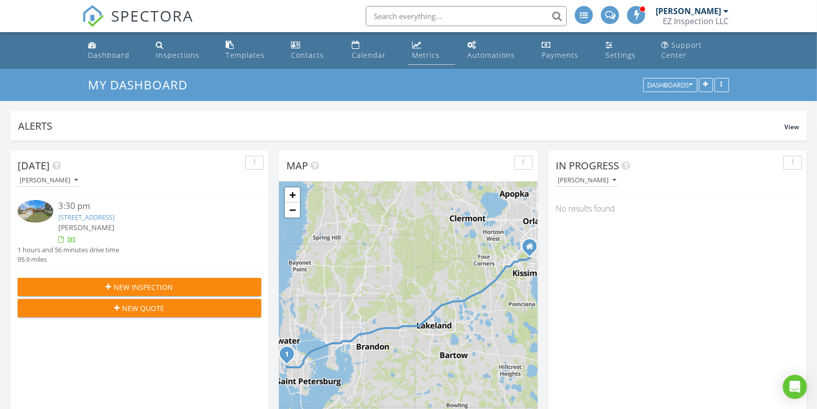
click at [428, 54] on link "Metrics" at bounding box center [431, 50] width 47 height 29
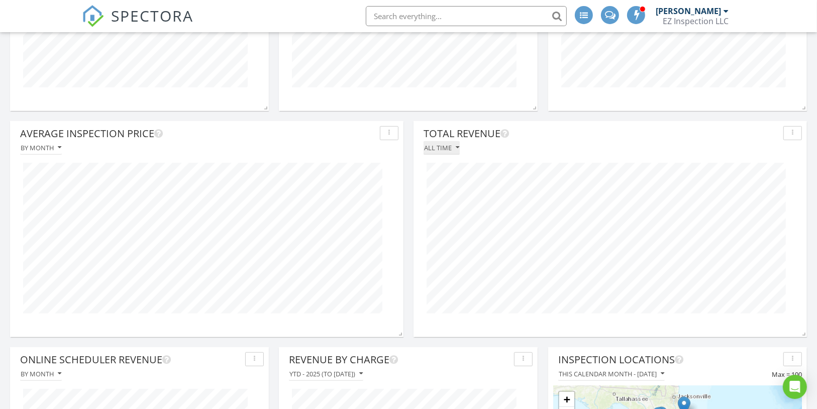
click at [445, 144] on div "All time" at bounding box center [441, 147] width 35 height 7
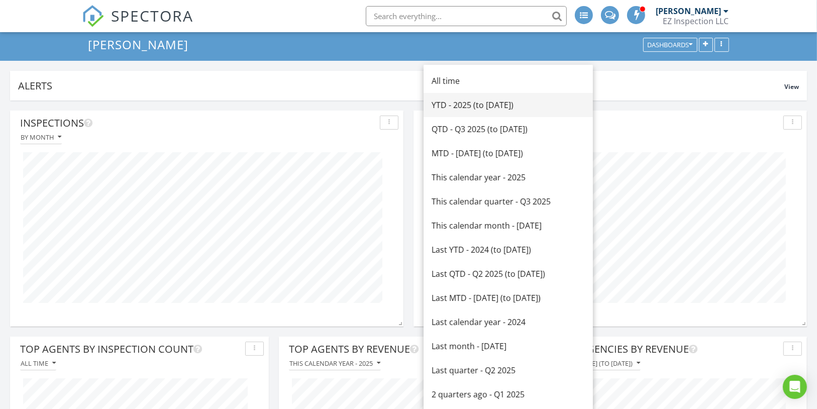
click at [466, 107] on div "YTD - 2025 (to Aug 28th)" at bounding box center [508, 105] width 153 height 12
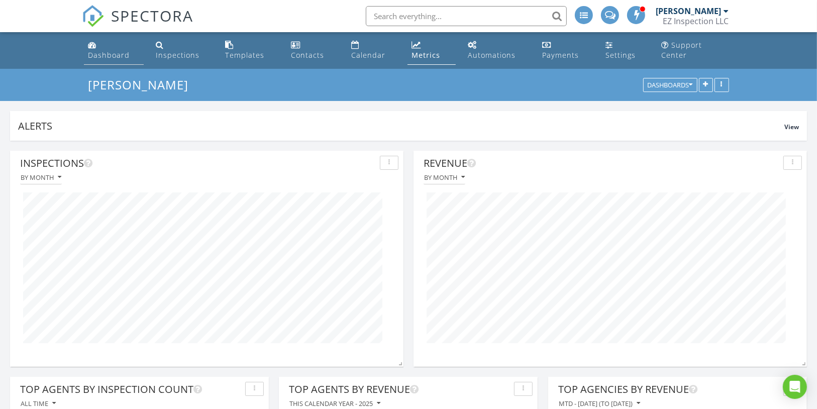
click at [122, 51] on link "Dashboard" at bounding box center [114, 50] width 60 height 29
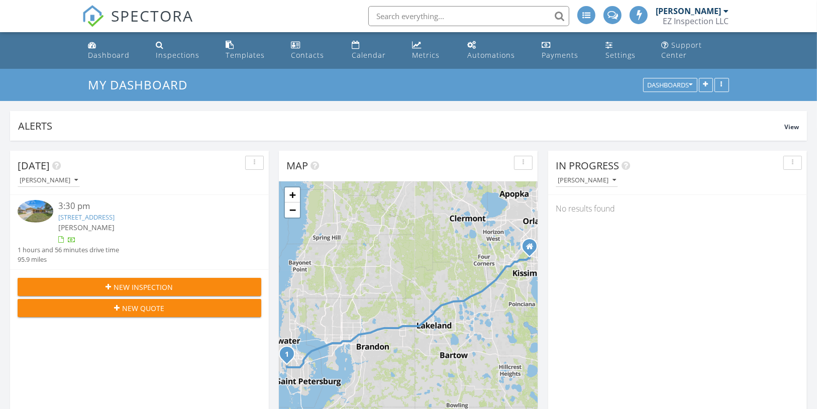
scroll to position [5, 5]
click at [607, 17] on span at bounding box center [610, 14] width 11 height 9
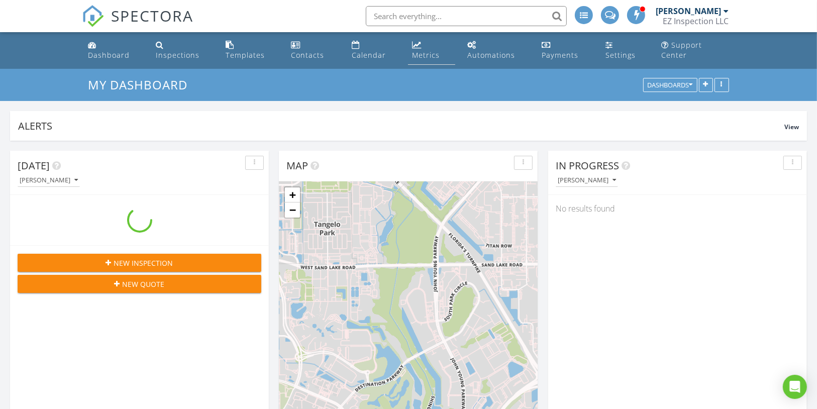
scroll to position [216, 258]
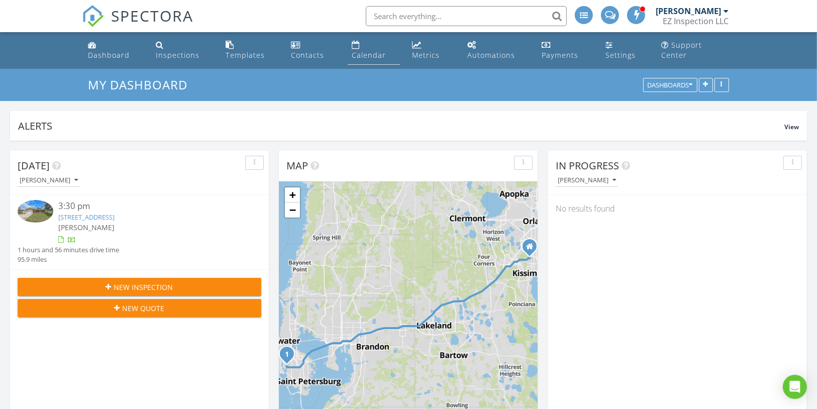
click at [376, 50] on div "Calendar" at bounding box center [369, 55] width 34 height 10
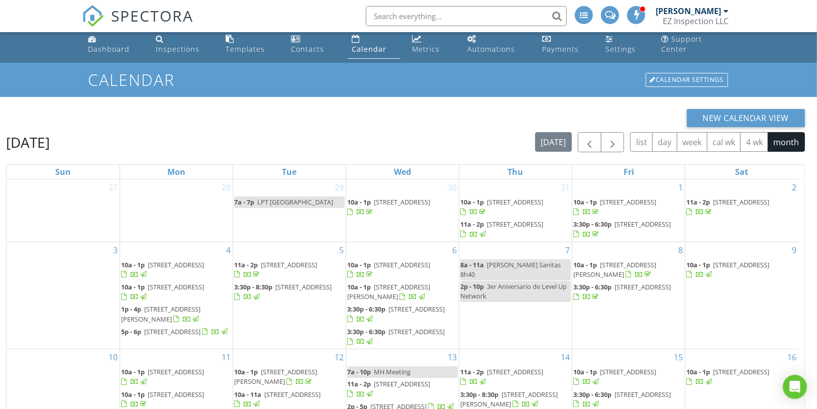
scroll to position [204, 0]
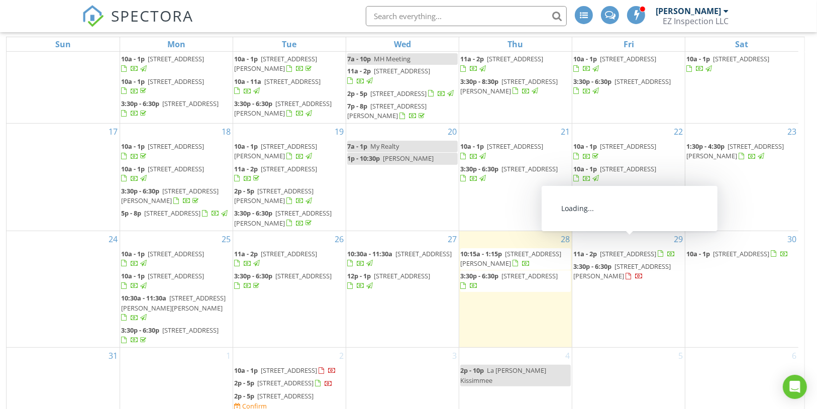
click at [638, 249] on span "[STREET_ADDRESS]" at bounding box center [628, 253] width 56 height 9
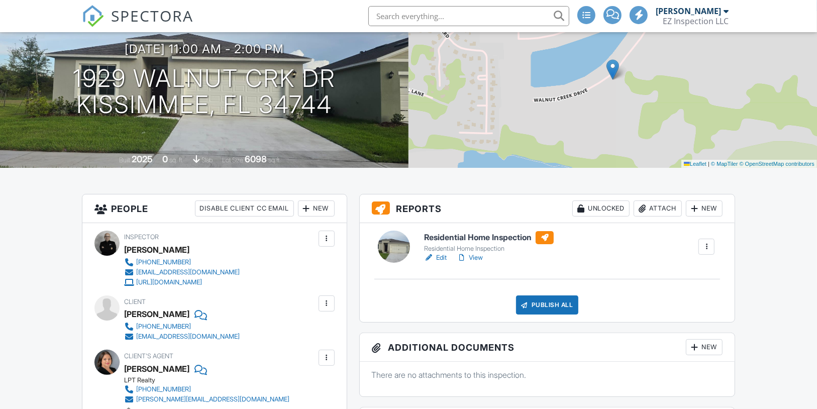
scroll to position [91, 0]
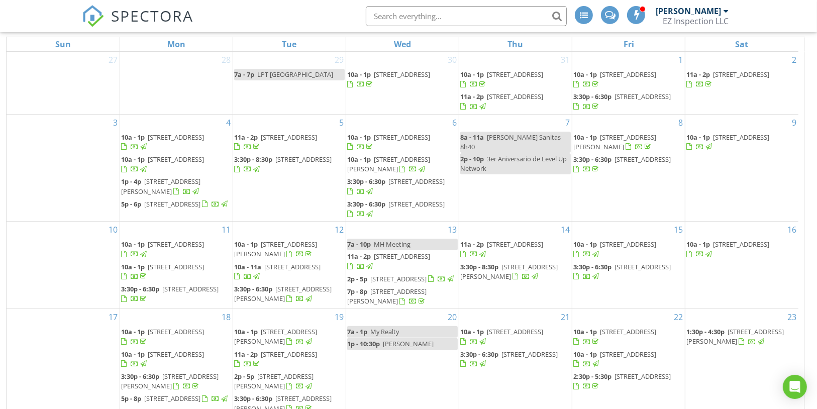
scroll to position [204, 0]
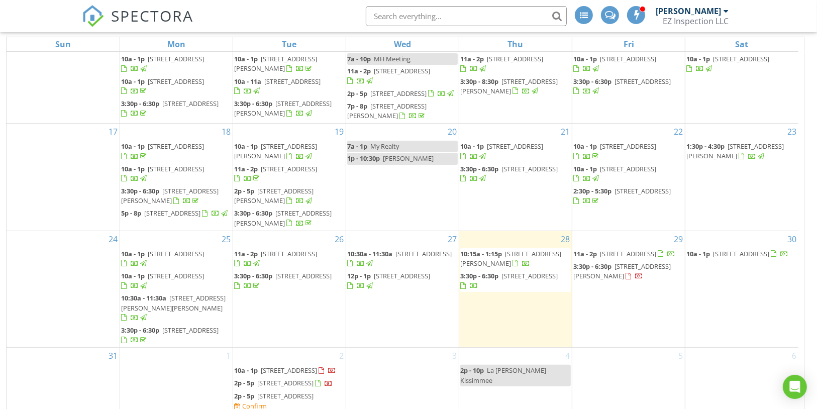
click at [651, 262] on span "[STREET_ADDRESS][PERSON_NAME]" at bounding box center [623, 271] width 98 height 19
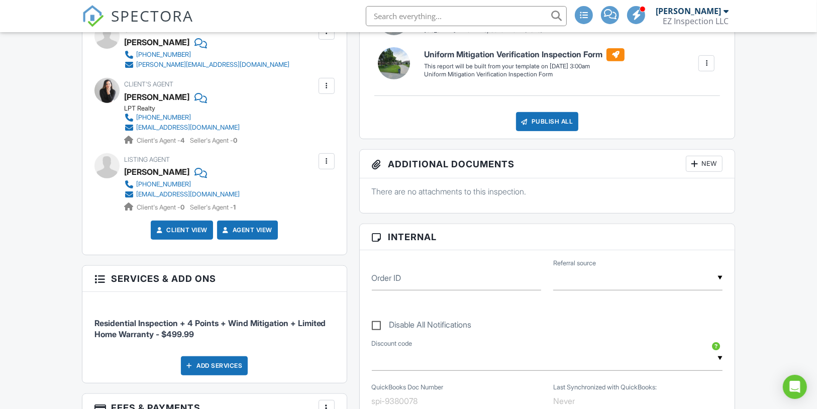
scroll to position [372, 0]
click at [195, 180] on div at bounding box center [200, 172] width 10 height 15
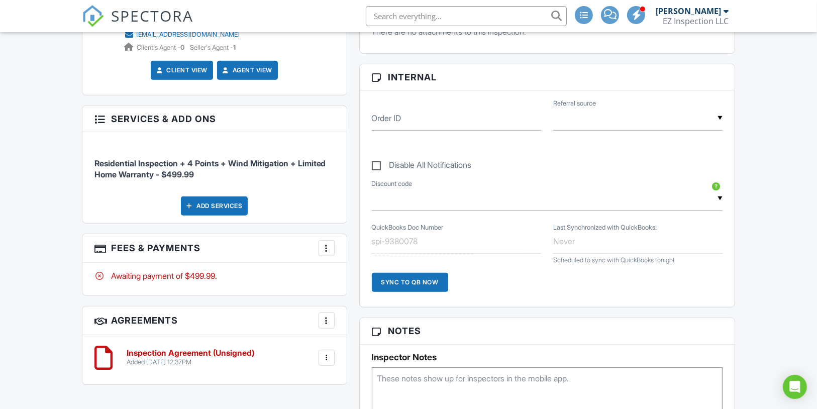
scroll to position [532, 0]
click at [421, 387] on textarea at bounding box center [547, 392] width 351 height 50
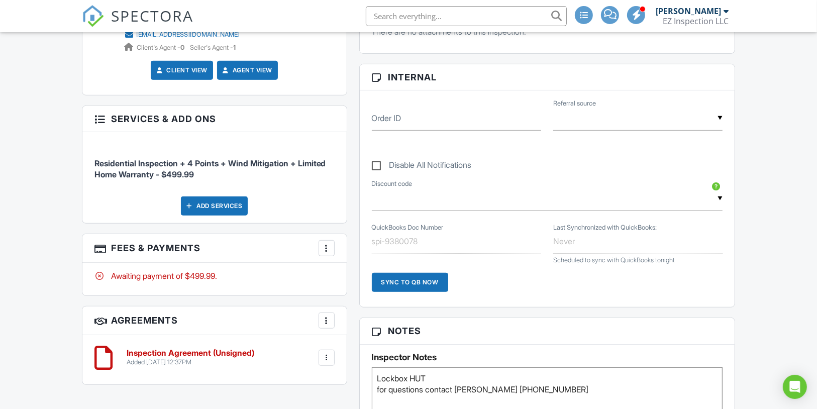
type textarea "Lockbox HUT for questions contact [PERSON_NAME] [PHONE_NUMBER]"
click at [748, 282] on div "Dashboard Inspections Templates Contacts Calendar Metrics Automations Payments …" at bounding box center [408, 370] width 817 height 1740
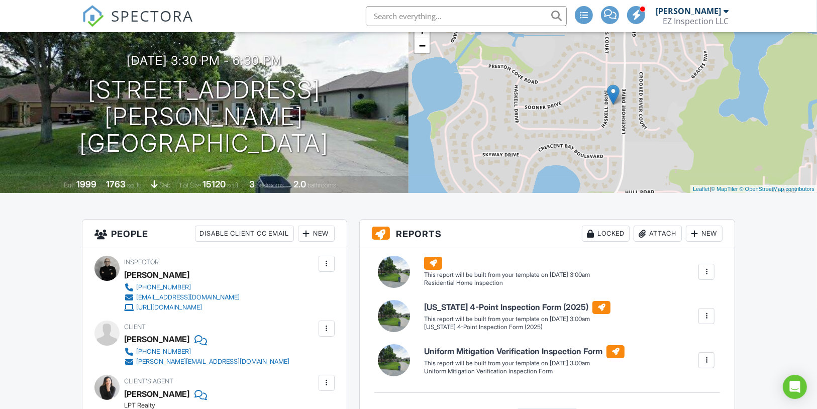
scroll to position [0, 0]
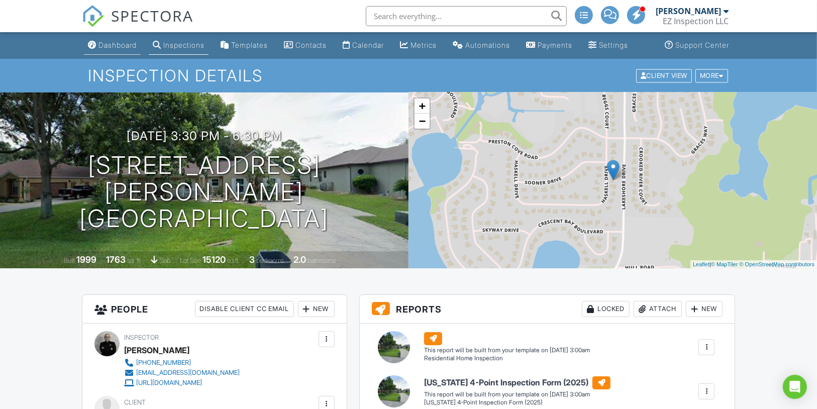
click at [120, 49] on div "Dashboard" at bounding box center [118, 45] width 38 height 9
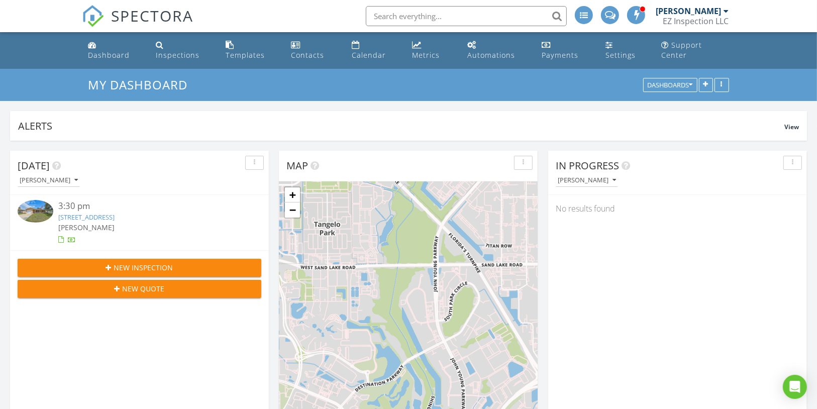
scroll to position [216, 258]
